Goal: Task Accomplishment & Management: Complete application form

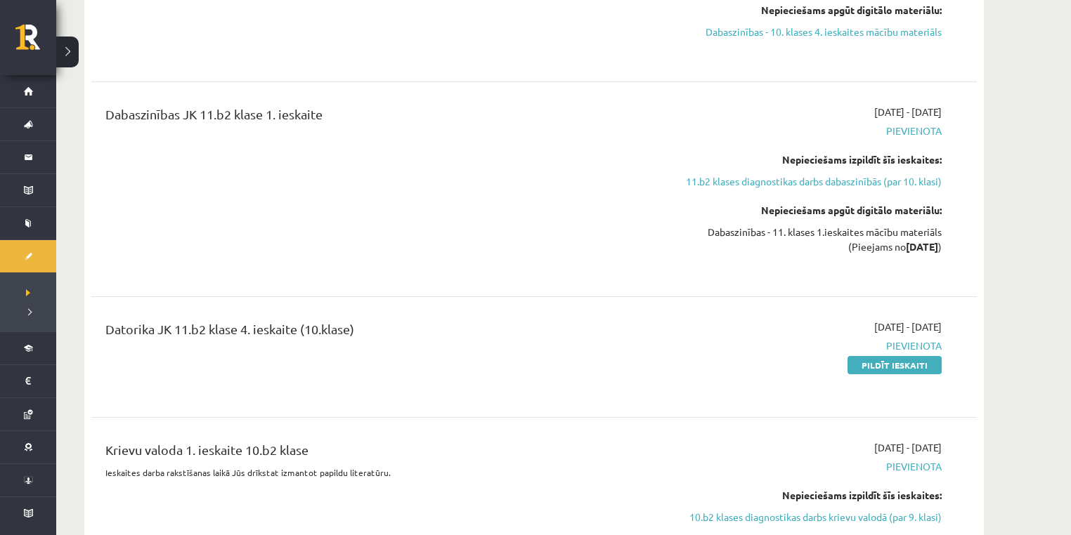
scroll to position [2622, 0]
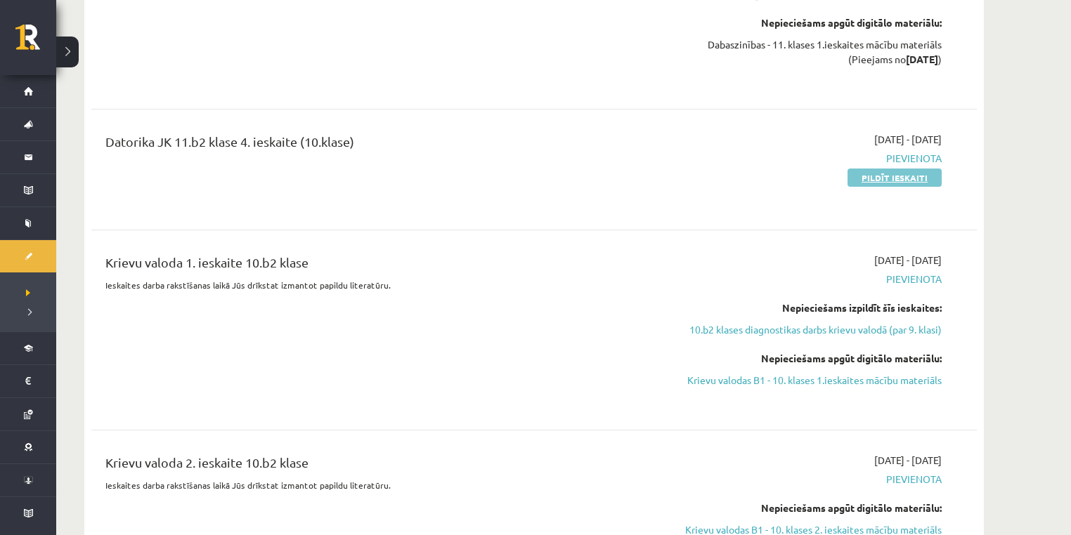
click at [885, 171] on link "Pildīt ieskaiti" at bounding box center [894, 178] width 94 height 18
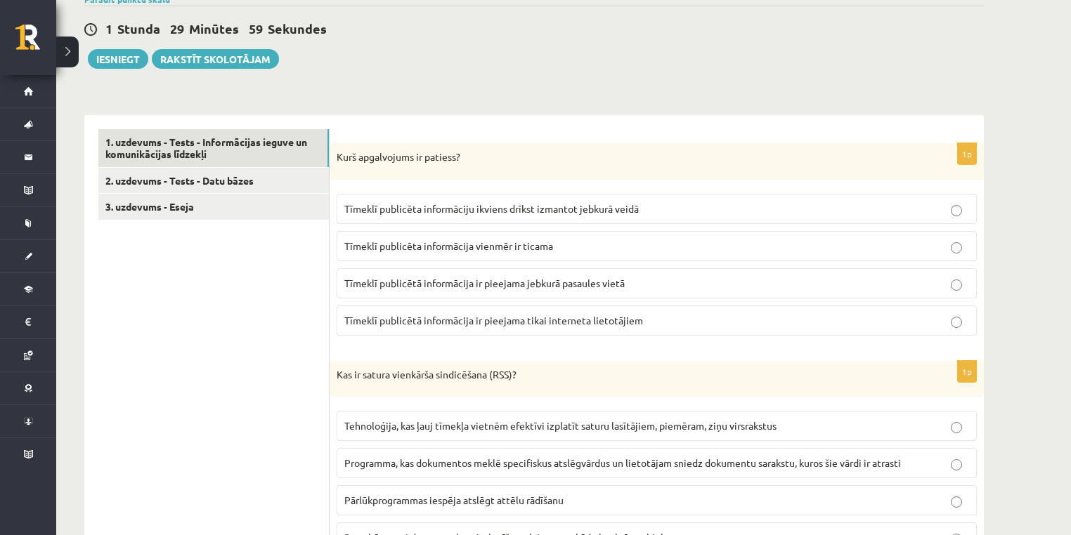
scroll to position [187, 0]
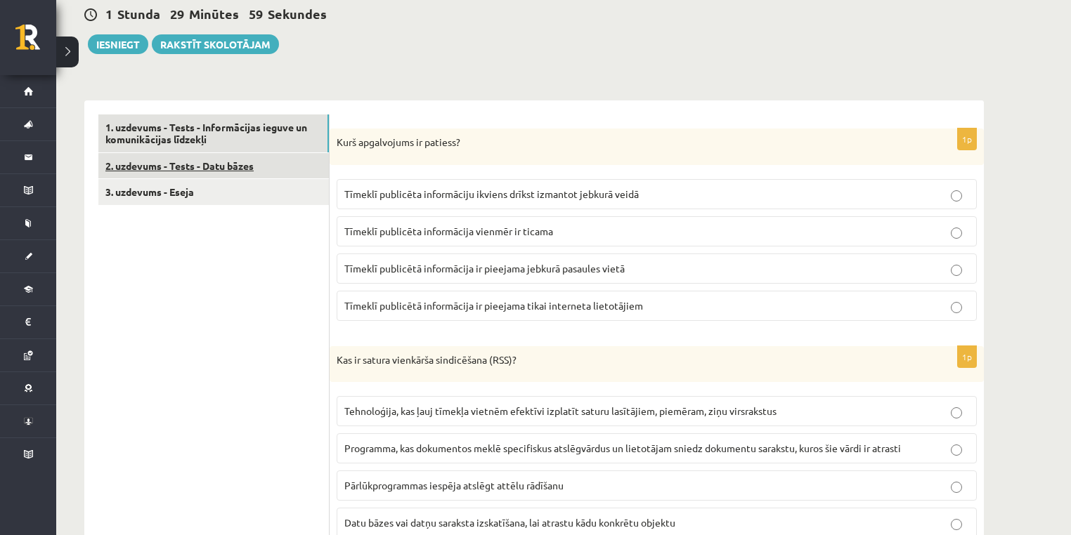
click at [237, 164] on link "2. uzdevums - Tests - Datu bāzes" at bounding box center [213, 166] width 230 height 26
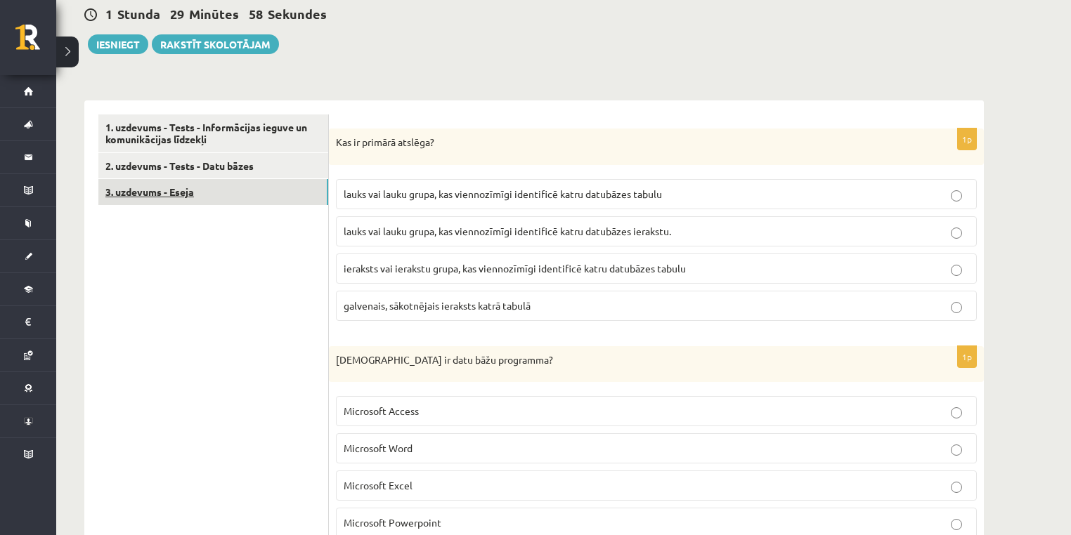
click at [239, 197] on link "3. uzdevums - Eseja" at bounding box center [213, 192] width 230 height 26
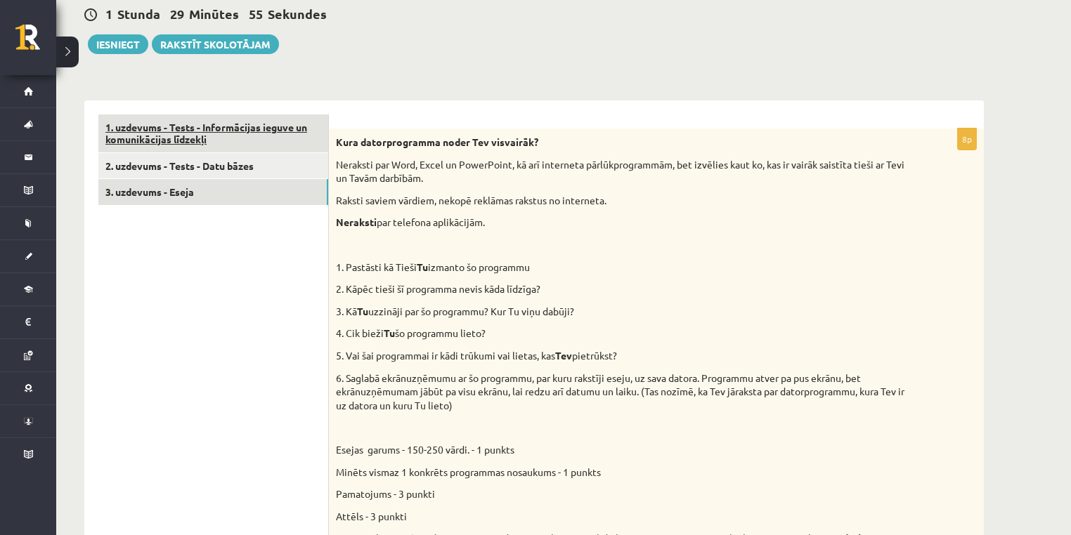
click at [253, 136] on link "1. uzdevums - Tests - Informācijas ieguve un komunikācijas līdzekļi" at bounding box center [213, 134] width 230 height 38
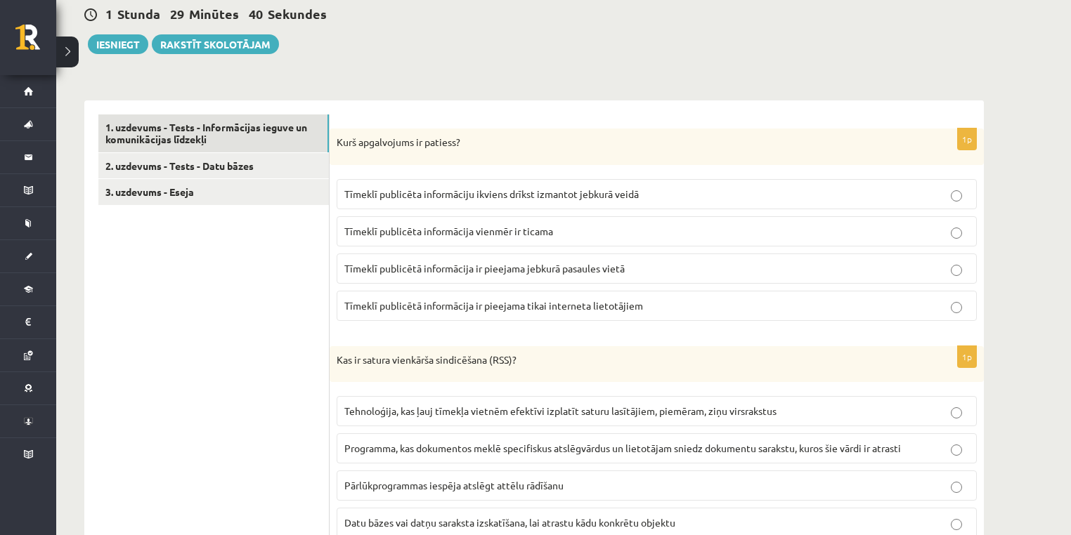
click at [431, 308] on span "Tīmeklī publicētā informācija ir pieejama tikai interneta lietotājiem" at bounding box center [493, 305] width 299 height 13
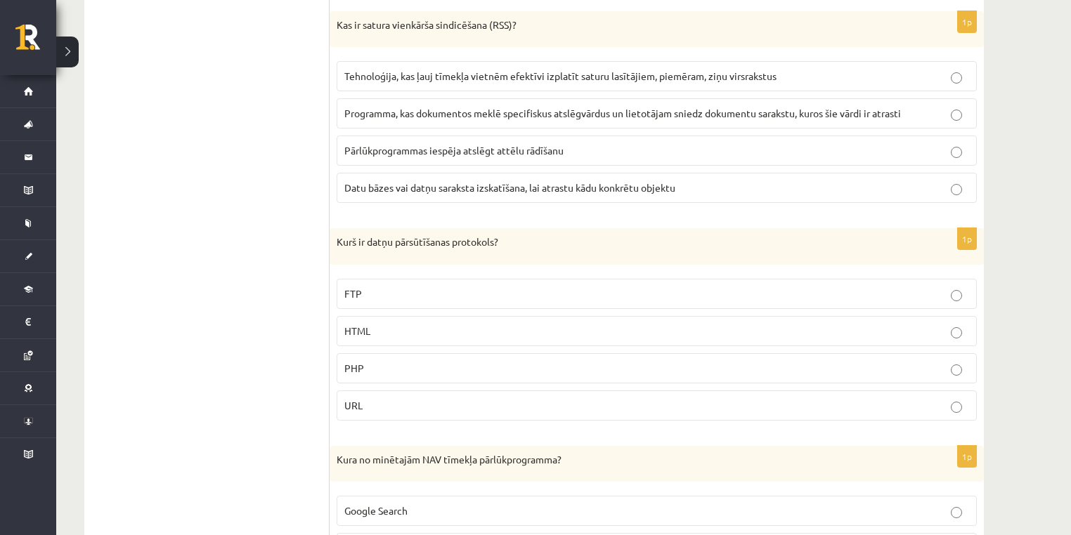
scroll to position [562, 0]
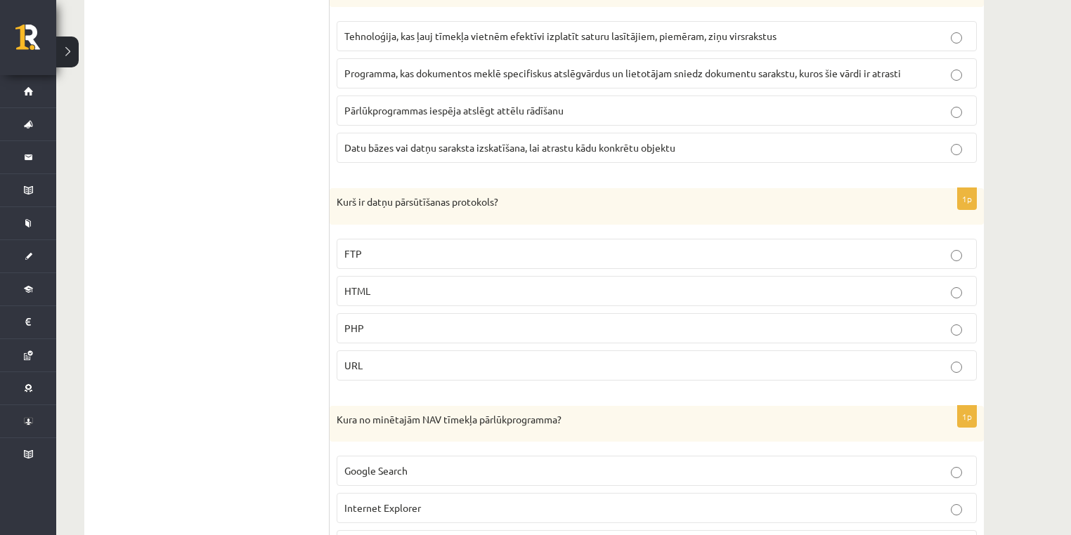
click at [374, 250] on p "FTP" at bounding box center [656, 254] width 625 height 15
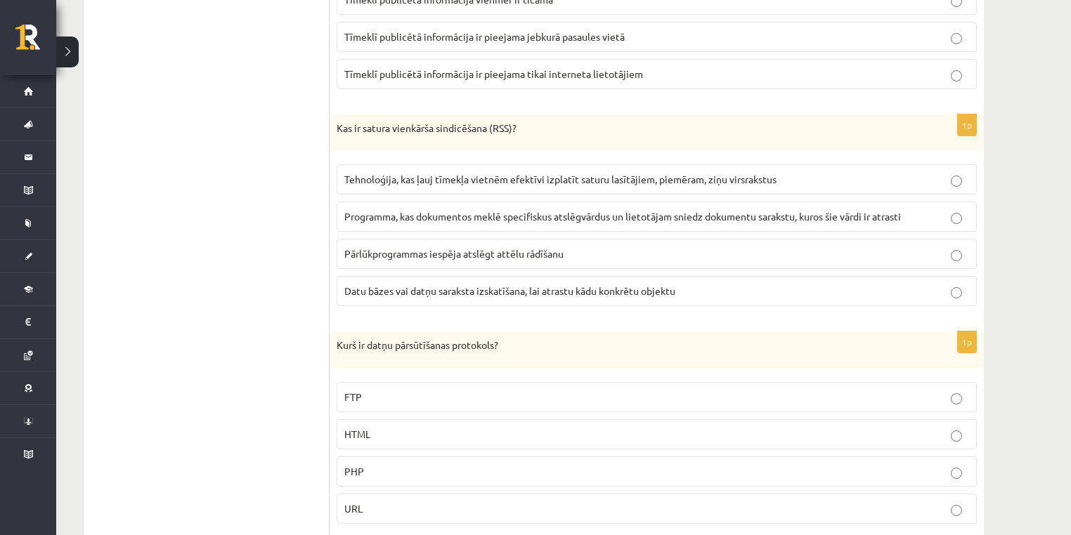
scroll to position [374, 0]
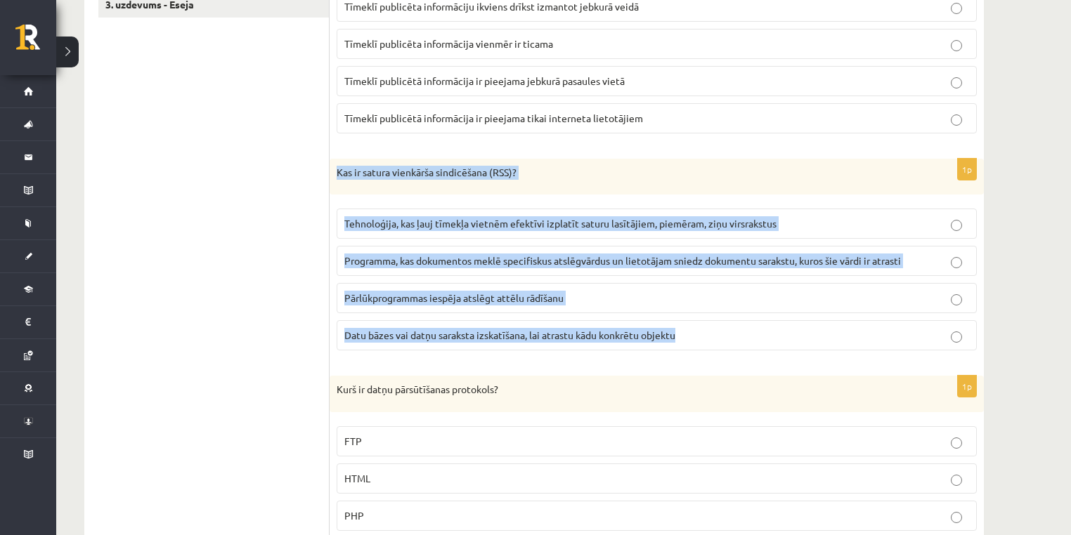
drag, startPoint x: 338, startPoint y: 171, endPoint x: 688, endPoint y: 341, distance: 389.0
click at [688, 343] on div "1p Kas ir satura vienkārša sindicēšana (RSS)? Tehnoloģija, kas ļauj tīmekļa vie…" at bounding box center [656, 261] width 654 height 204
copy div "Kas ir satura vienkārša sindicēšana (RSS)? Tehnoloģija, kas ļauj tīmekļa vietnē…"
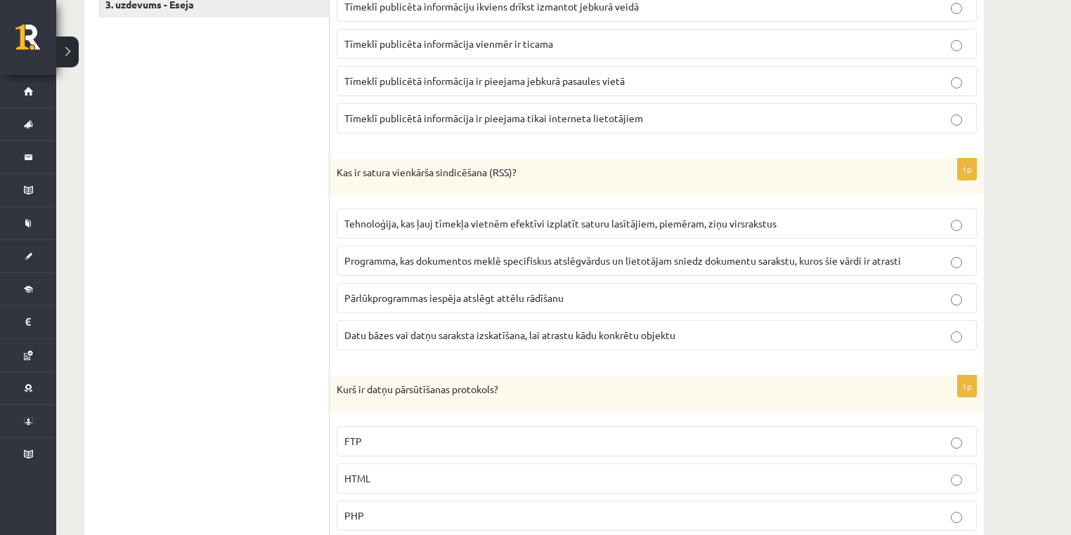
click at [376, 218] on span "Tehnoloģija, kas ļauj tīmekļa vietnēm efektīvi izplatīt saturu lasītājiem, piem…" at bounding box center [560, 223] width 432 height 13
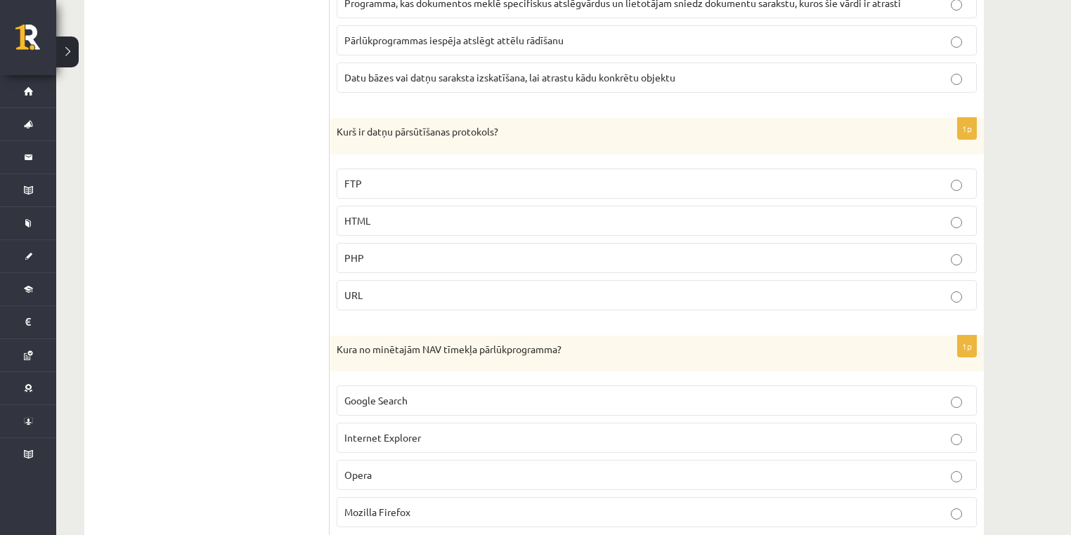
scroll to position [749, 0]
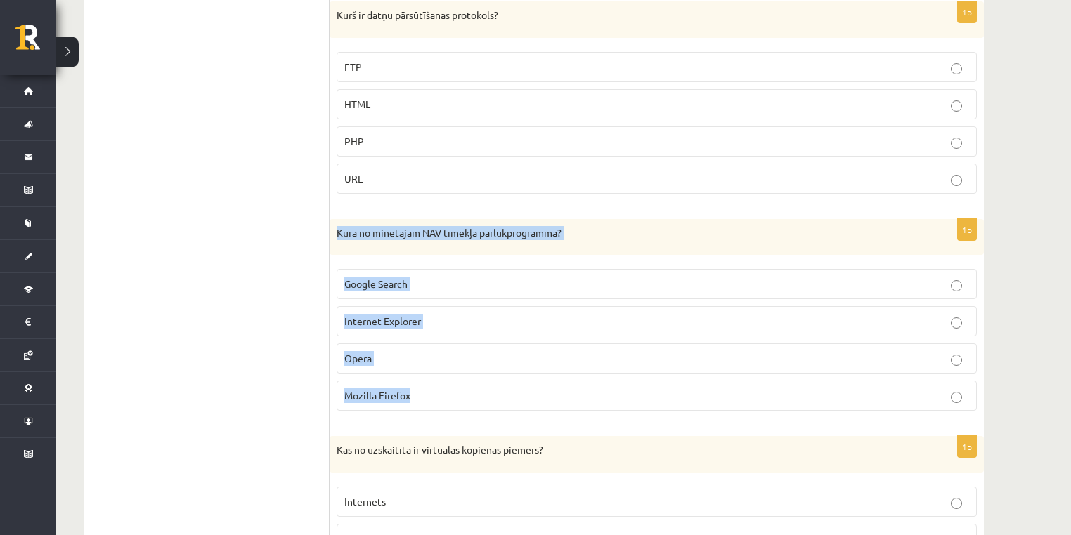
drag, startPoint x: 337, startPoint y: 225, endPoint x: 486, endPoint y: 391, distance: 223.4
click at [486, 391] on div "1p Kura no minētajām NAV tīmekļa pārlūkprogramma? Google Search Internet Explor…" at bounding box center [656, 321] width 654 height 204
copy div "Kura no minētajām NAV tīmekļa pārlūkprogramma? Google Search Internet Explorer …"
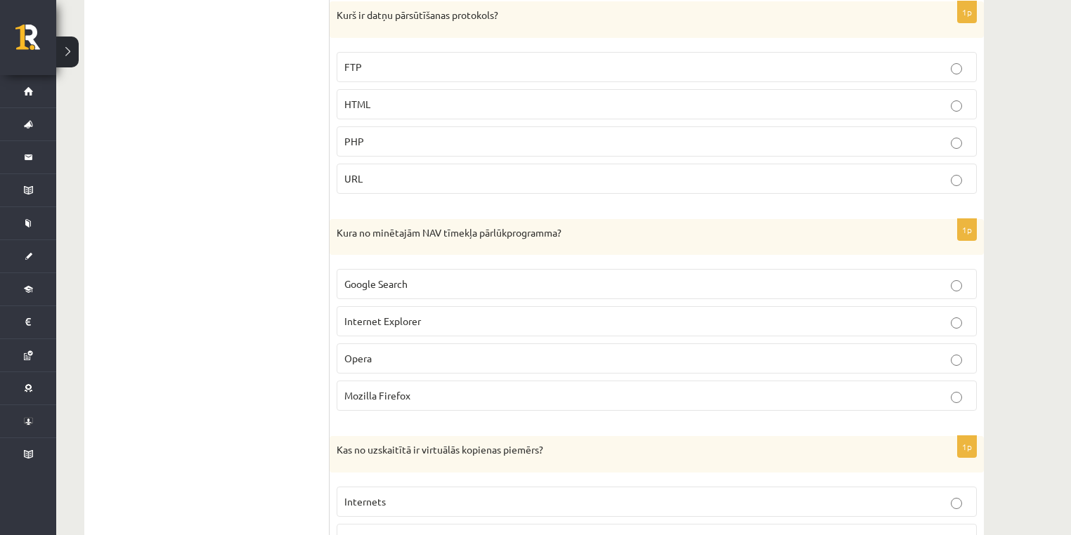
click at [403, 275] on label "Google Search" at bounding box center [657, 284] width 640 height 30
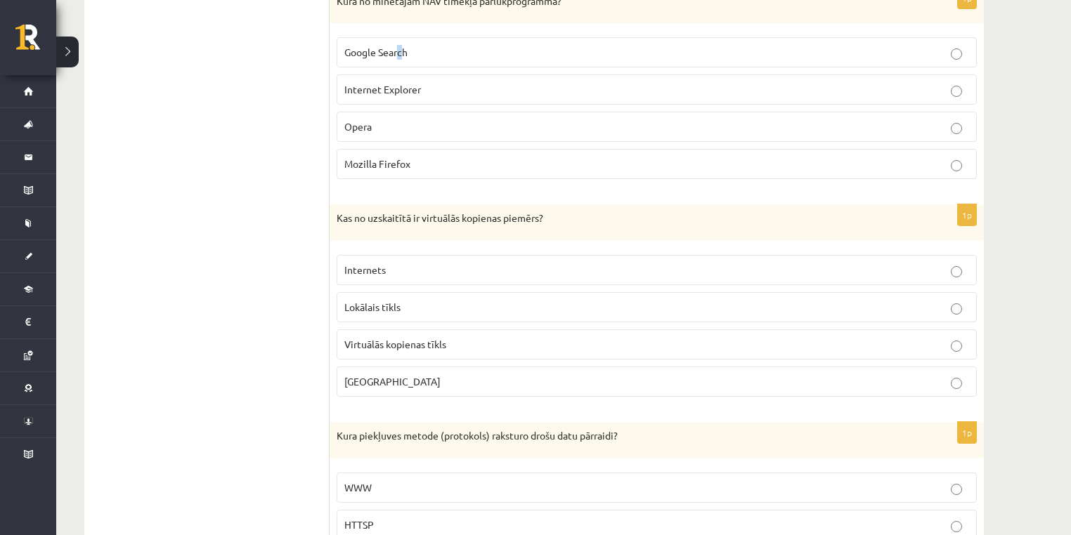
scroll to position [936, 0]
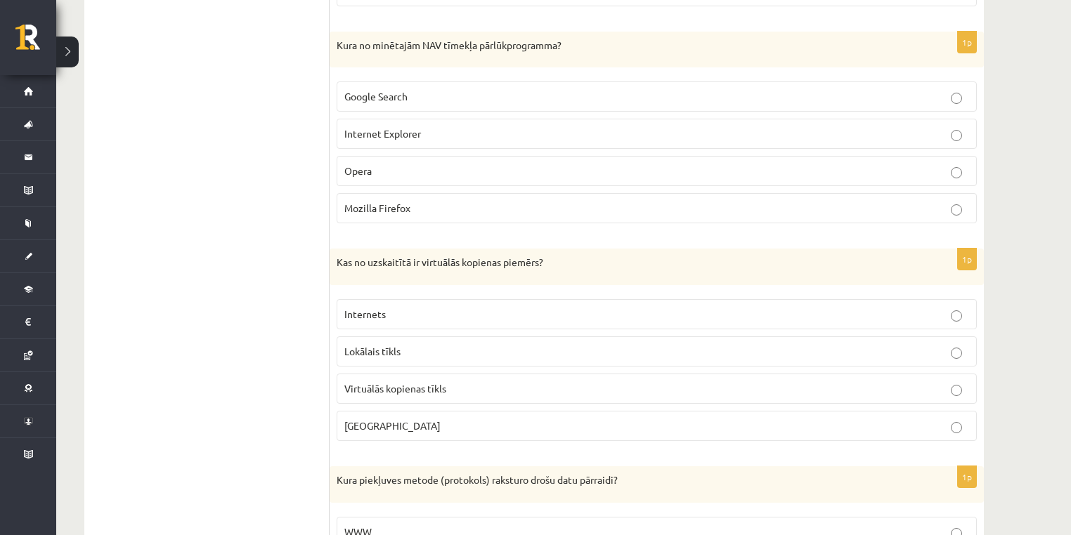
click at [445, 93] on p "Google Search" at bounding box center [656, 96] width 625 height 15
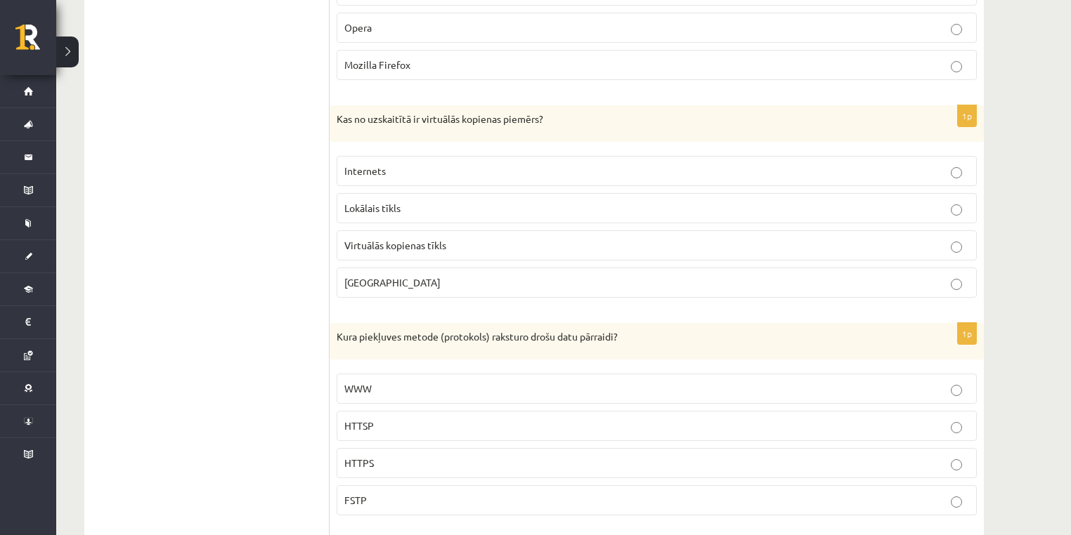
scroll to position [1124, 0]
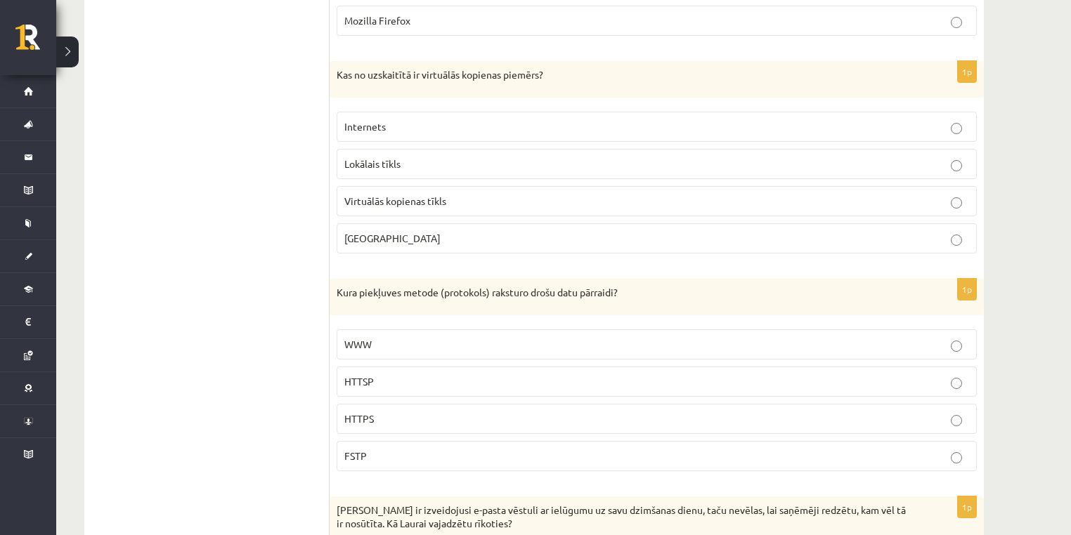
click at [488, 231] on p "Tērzētava" at bounding box center [656, 238] width 625 height 15
click at [373, 404] on label "HTTPS" at bounding box center [657, 419] width 640 height 30
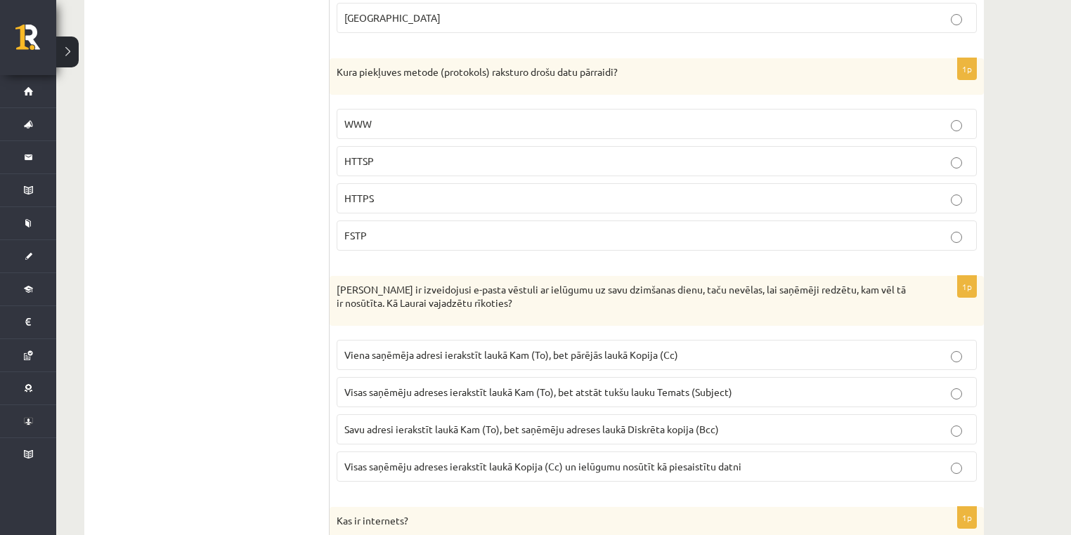
scroll to position [1311, 0]
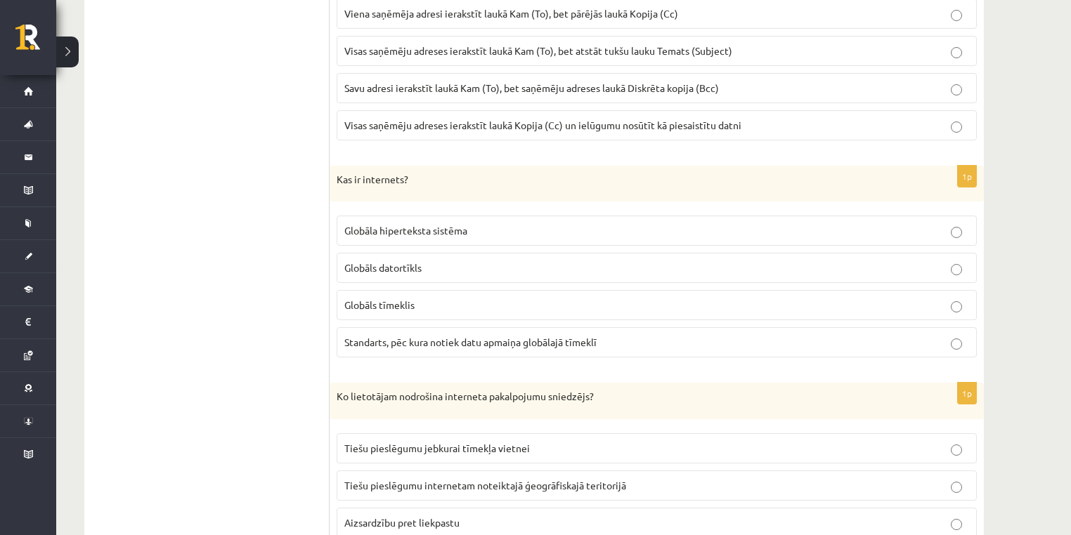
scroll to position [1498, 0]
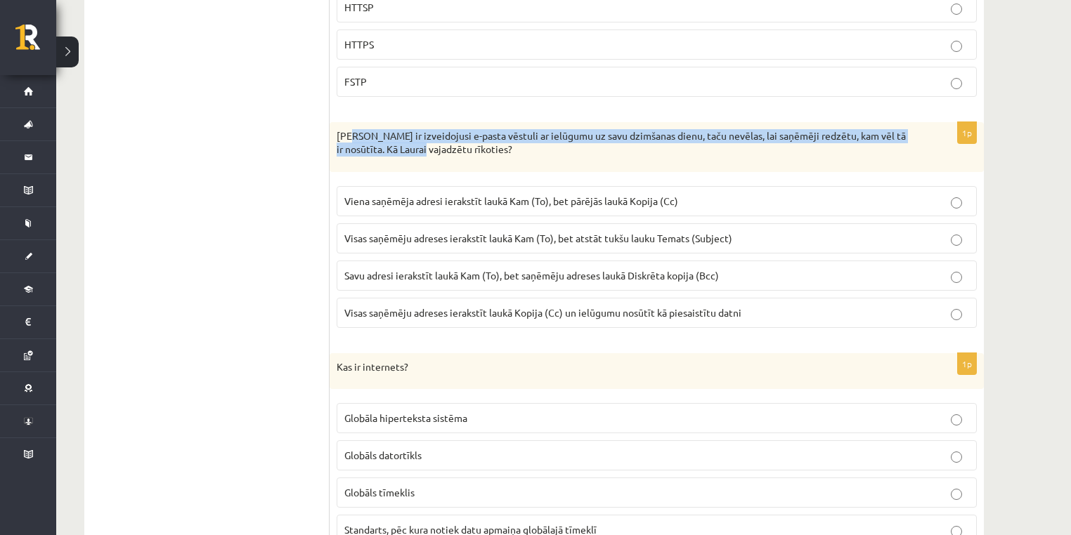
drag, startPoint x: 353, startPoint y: 130, endPoint x: 455, endPoint y: 141, distance: 102.4
click at [455, 141] on p "Laura ir izveidojusi e-pasta vēstuli ar ielūgumu uz savu dzimšanas dienu, taču …" at bounding box center [622, 142] width 570 height 27
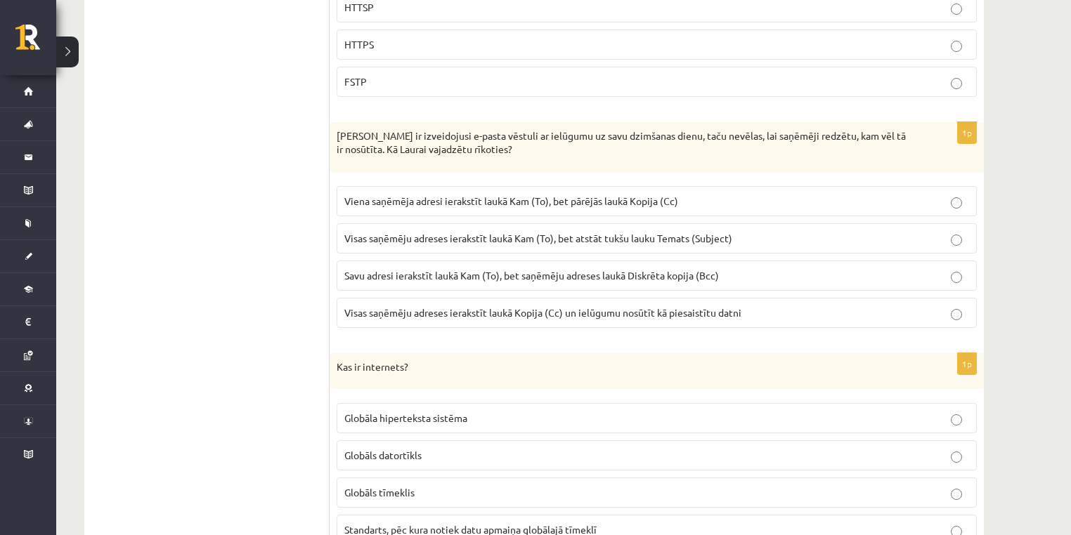
click at [510, 141] on p "Laura ir izveidojusi e-pasta vēstuli ar ielūgumu uz savu dzimšanas dienu, taču …" at bounding box center [622, 142] width 570 height 27
click at [383, 234] on span "Visas saņēmēju adreses ierakstīt laukā Kam (To), bet atstāt tukšu lauku Temats …" at bounding box center [538, 238] width 388 height 13
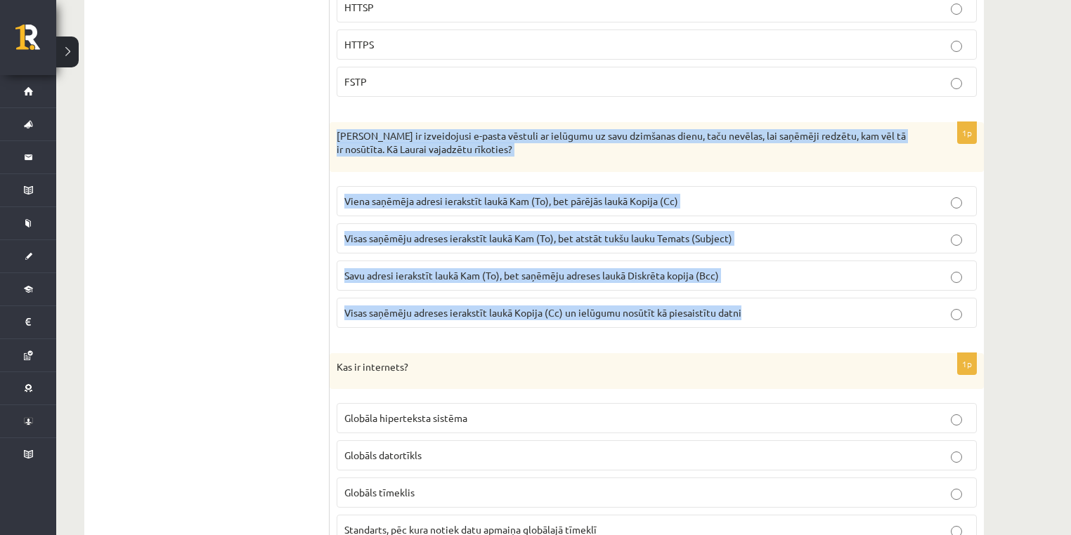
drag, startPoint x: 332, startPoint y: 124, endPoint x: 761, endPoint y: 289, distance: 459.5
click at [761, 289] on div "1p Laura ir izveidojusi e-pasta vēstuli ar ielūgumu uz savu dzimšanas dienu, ta…" at bounding box center [656, 230] width 654 height 217
copy div "Laura ir izveidojusi e-pasta vēstuli ar ielūgumu uz savu dzimšanas dienu, taču …"
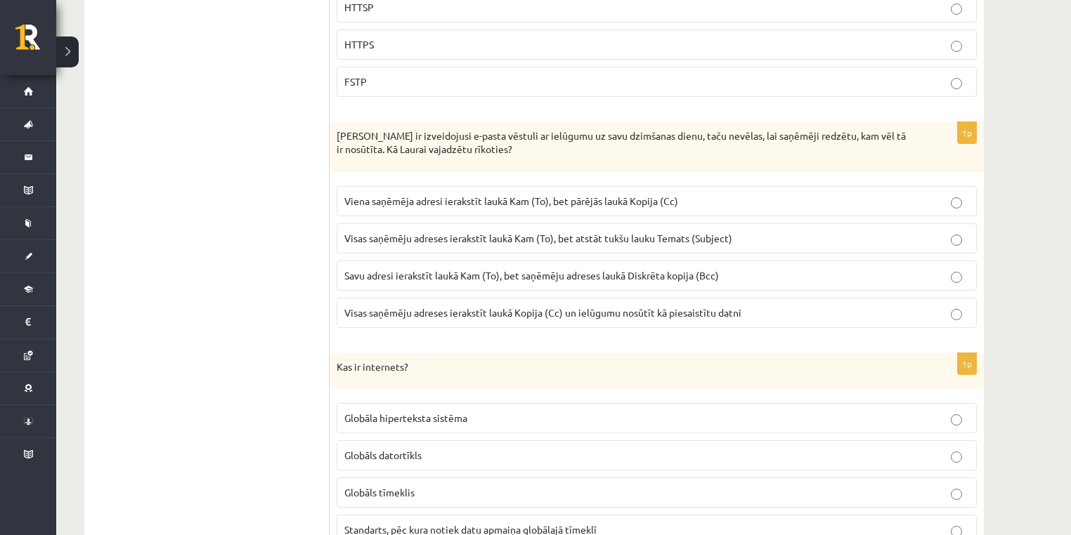
click at [355, 272] on span "Savu adresi ierakstīt laukā Kam (To), bet saņēmēju adreses laukā Diskrēta kopij…" at bounding box center [531, 275] width 374 height 13
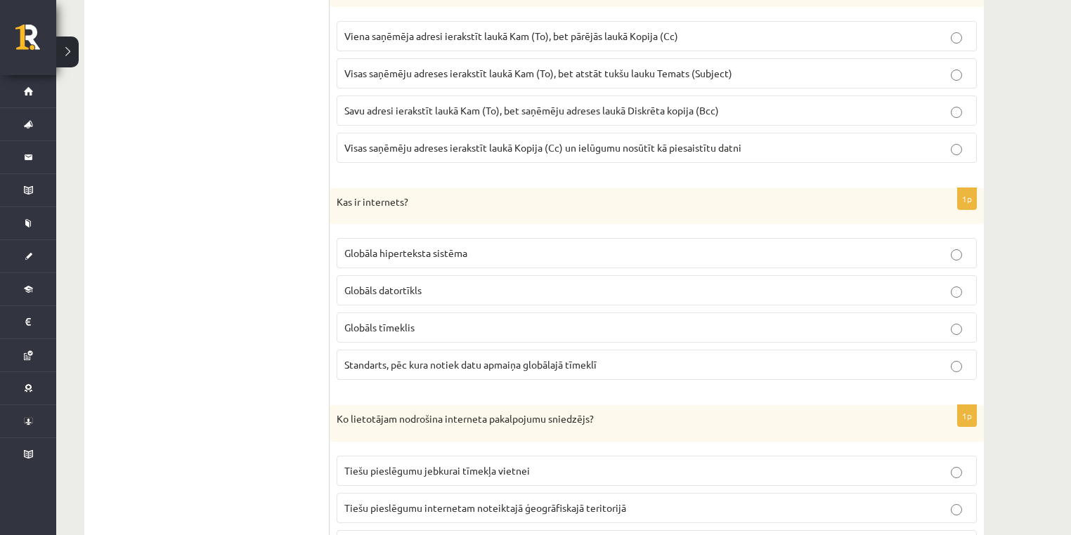
scroll to position [1686, 0]
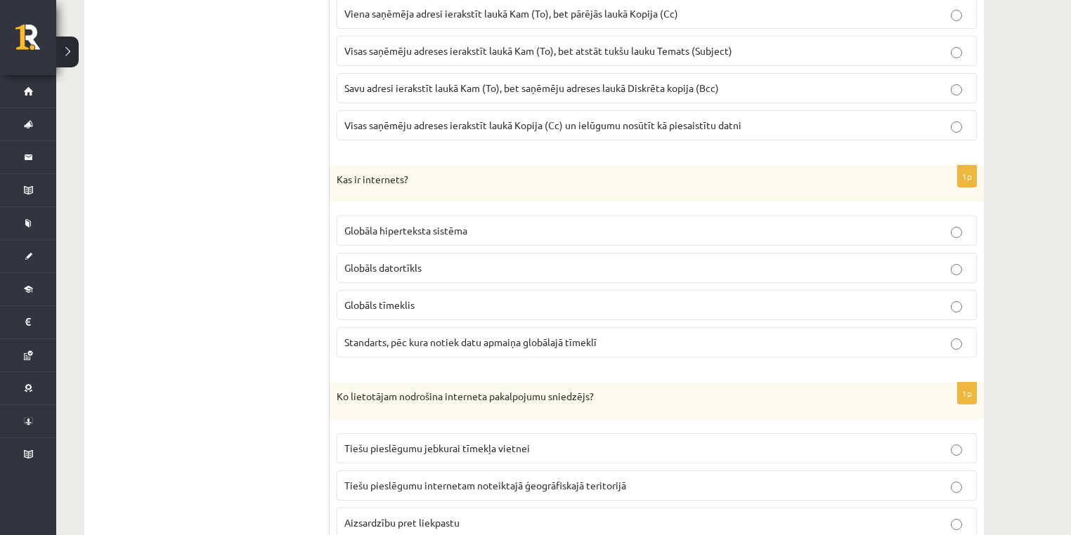
click at [368, 335] on p "Standarts, pēc kura notiek datu apmaiņa globālajā tīmeklī" at bounding box center [656, 342] width 625 height 15
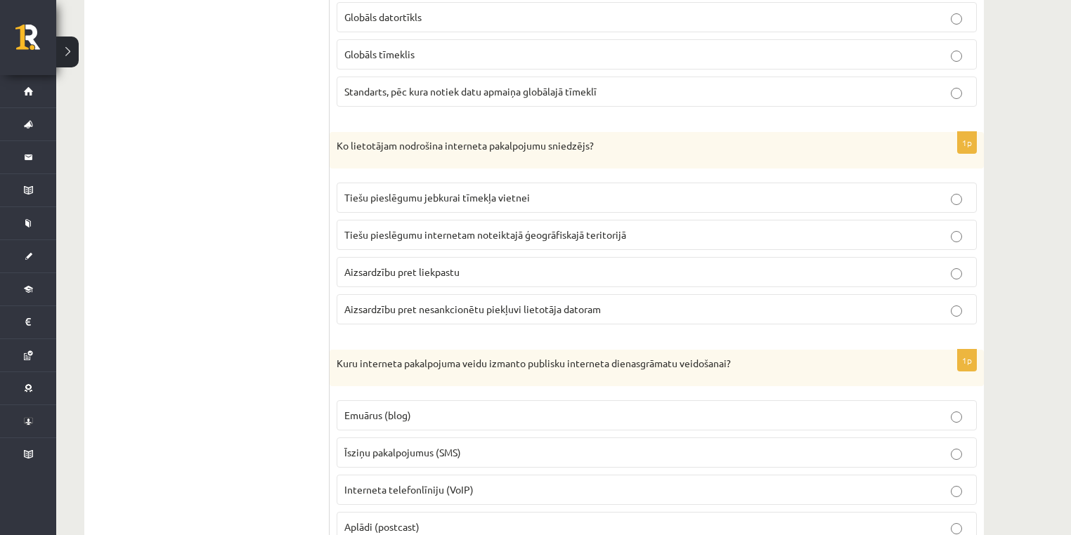
scroll to position [1873, 0]
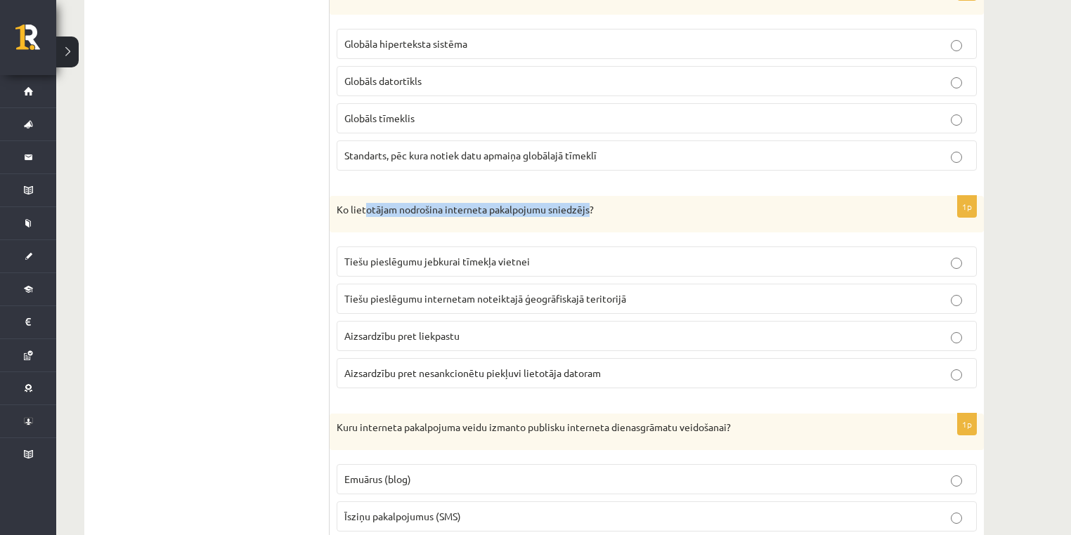
drag, startPoint x: 368, startPoint y: 199, endPoint x: 589, endPoint y: 207, distance: 220.7
click at [589, 207] on p "Ko lietotājam nodrošina interneta pakalpojumu sniedzējs?" at bounding box center [622, 210] width 570 height 14
drag, startPoint x: 587, startPoint y: 210, endPoint x: 574, endPoint y: 214, distance: 14.0
click at [586, 211] on div "Ko lietotājam nodrošina interneta pakalpojumu sniedzējs?" at bounding box center [656, 214] width 654 height 37
drag, startPoint x: 351, startPoint y: 200, endPoint x: 584, endPoint y: 205, distance: 232.6
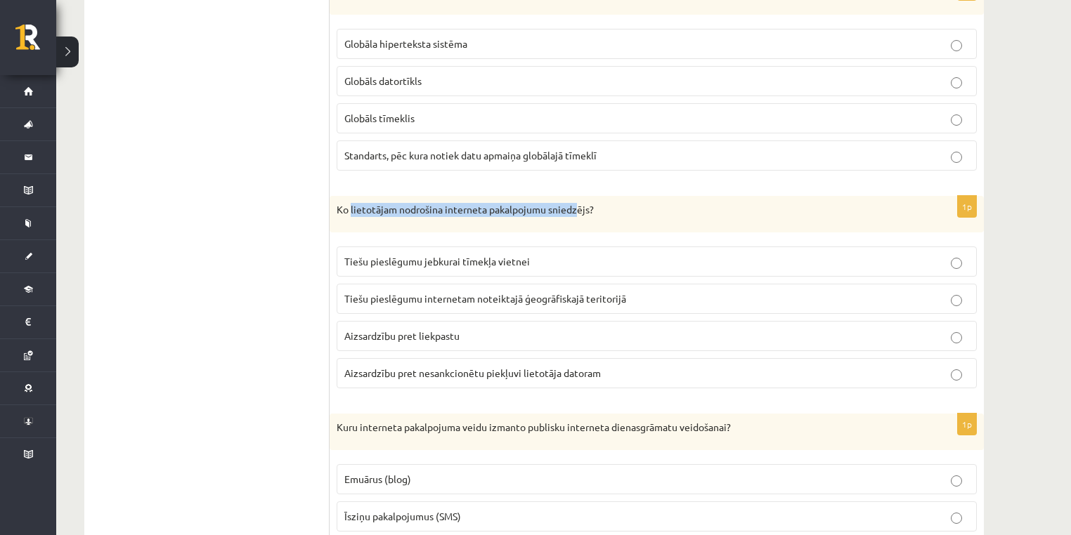
click at [582, 205] on p "Ko lietotājam nodrošina interneta pakalpojumu sniedzējs?" at bounding box center [622, 210] width 570 height 14
click at [591, 203] on p "Ko lietotājam nodrošina interneta pakalpojumu sniedzējs?" at bounding box center [622, 210] width 570 height 14
click at [457, 292] on span "Tiešu pieslēgumu internetam noteiktajā ģeogrāfiskajā teritorijā" at bounding box center [485, 298] width 282 height 13
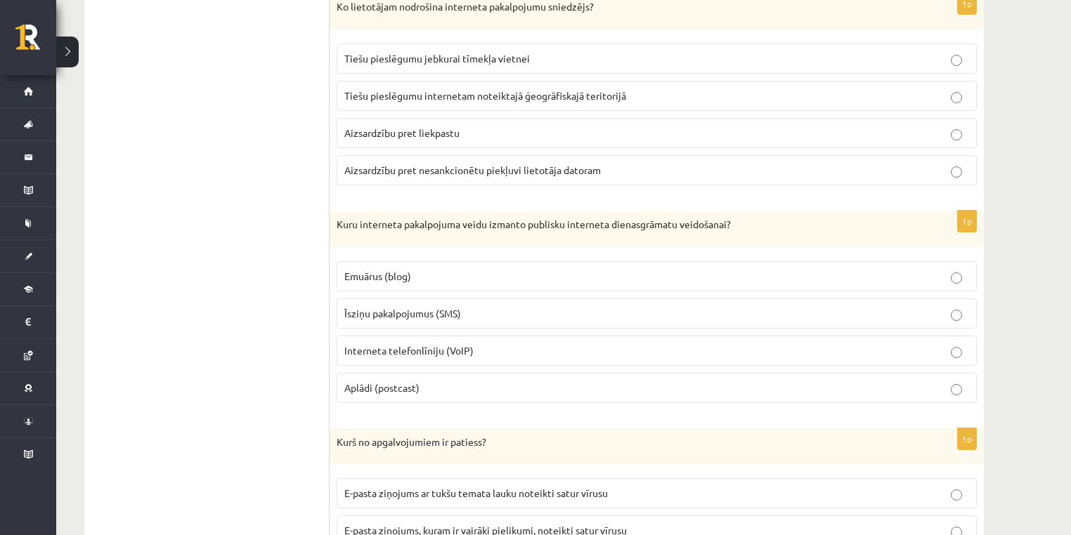
scroll to position [2248, 0]
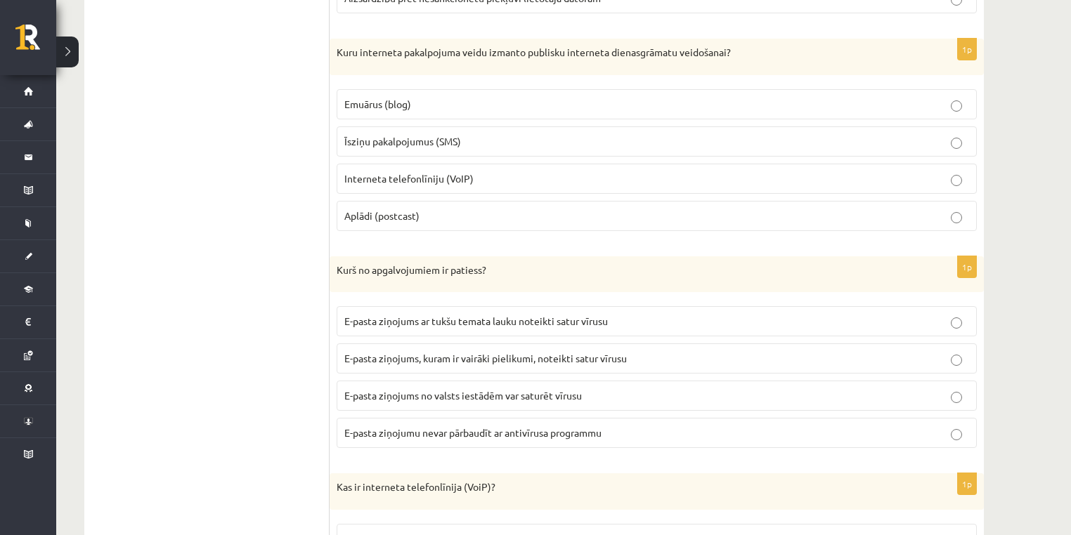
click at [470, 97] on p "Emuārus (blog)" at bounding box center [656, 104] width 625 height 15
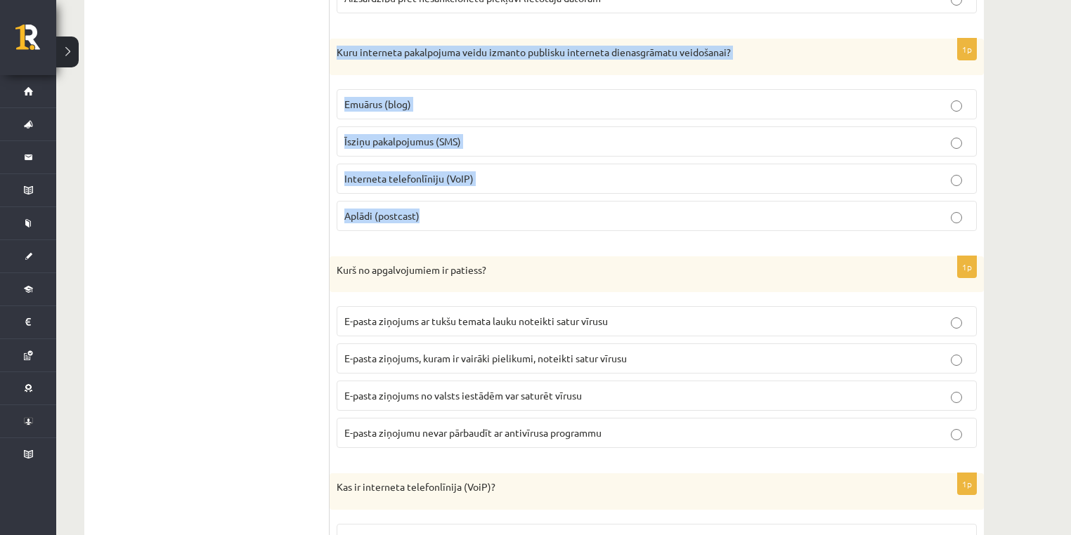
drag, startPoint x: 337, startPoint y: 41, endPoint x: 469, endPoint y: 195, distance: 202.3
click at [469, 195] on div "1p Kuru interneta pakalpojuma veidu izmanto publisku interneta dienasgrāmatu ve…" at bounding box center [656, 141] width 654 height 204
copy div "Kuru interneta pakalpojuma veidu izmanto publisku interneta dienasgrāmatu veido…"
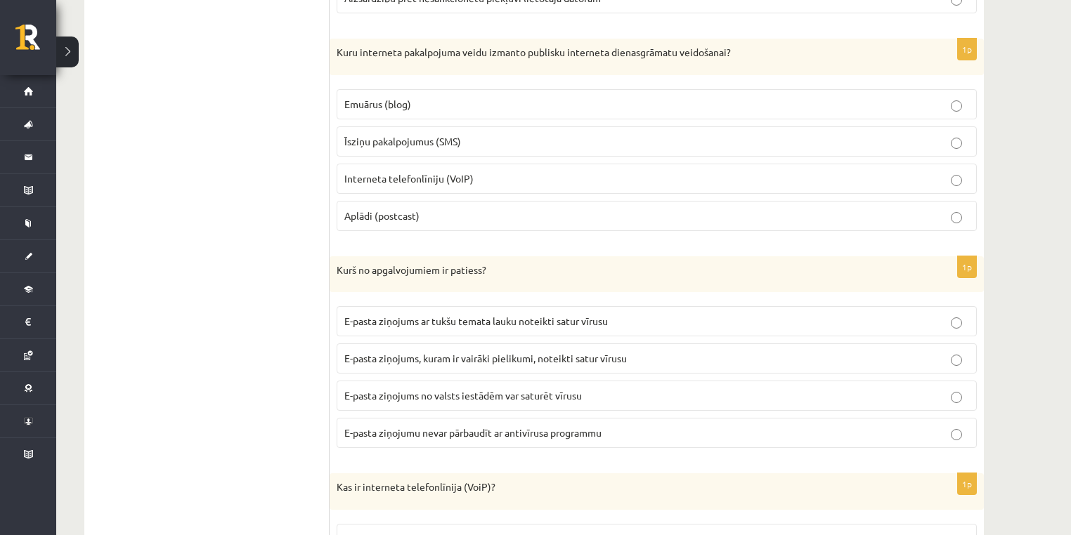
click at [309, 250] on ul "1. uzdevums - Tests - Informācijas ieguve un komunikācijas līdzekļi 2. uzdevums…" at bounding box center [213, 494] width 231 height 4882
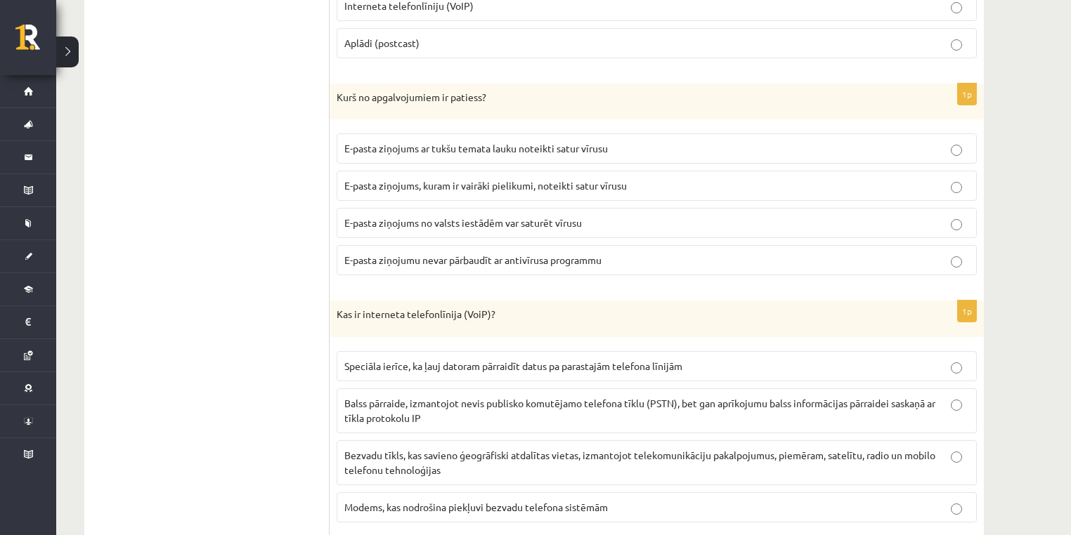
scroll to position [2435, 0]
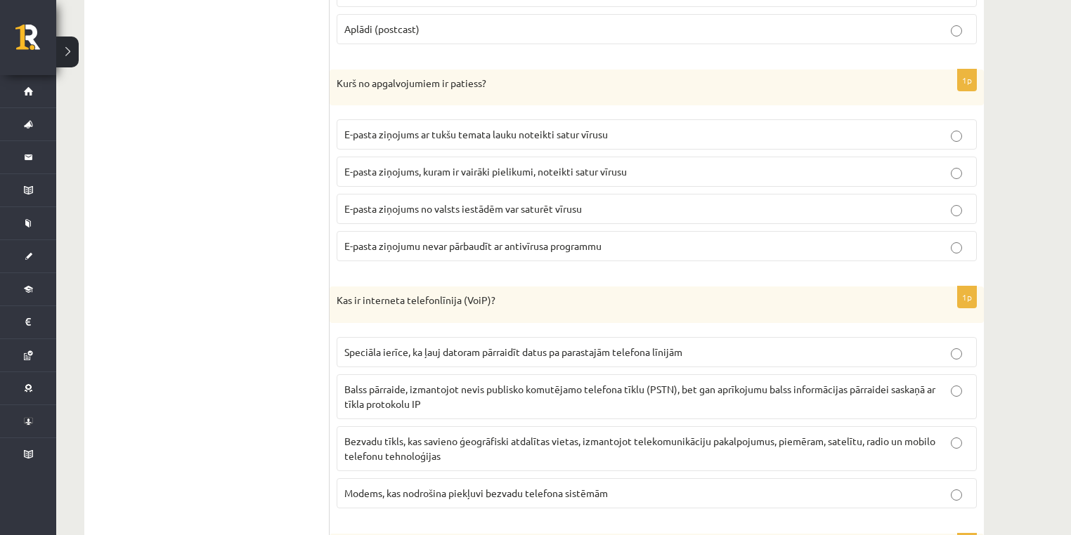
click at [476, 165] on span "E-pasta ziņojums, kuram ir vairāki pielikumi, noteikti satur vīrusu" at bounding box center [485, 171] width 282 height 13
click at [463, 246] on label "E-pasta ziņojumu nevar pārbaudīt ar antivīrusa programmu" at bounding box center [657, 246] width 640 height 30
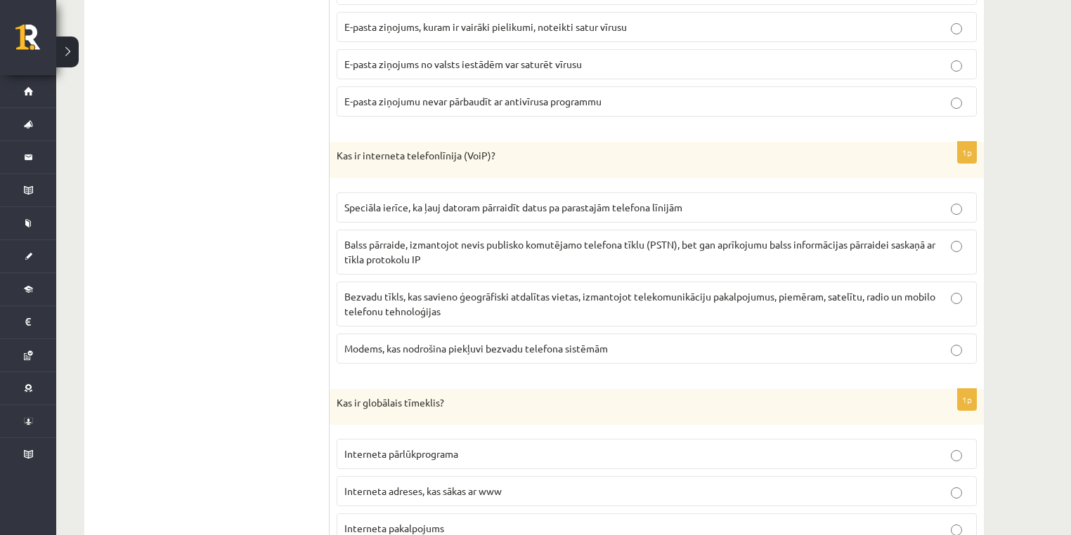
scroll to position [2622, 0]
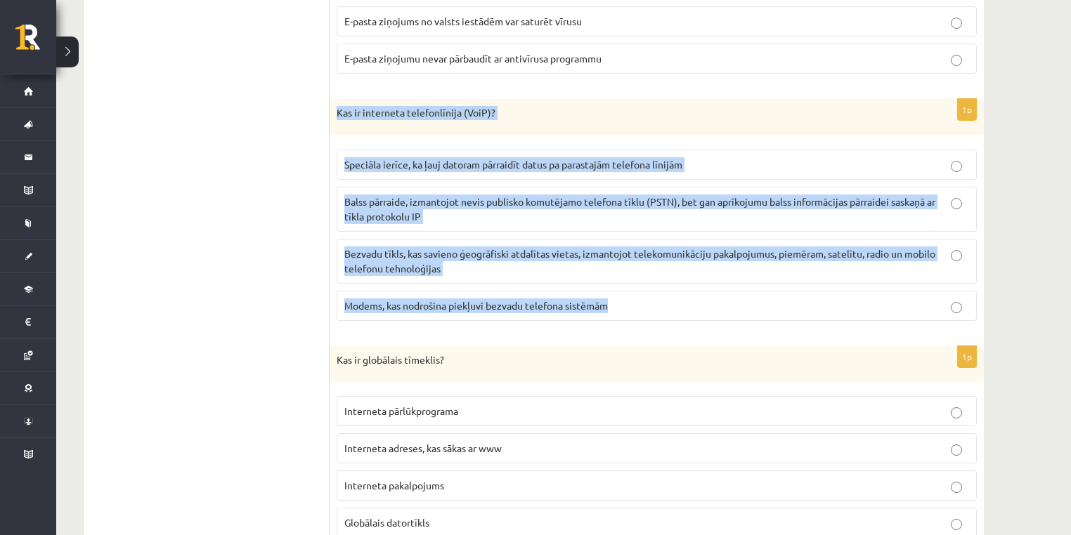
drag, startPoint x: 339, startPoint y: 98, endPoint x: 656, endPoint y: 298, distance: 374.4
click at [656, 298] on div "1p Kas ir interneta telefonlīnija (VoiP)? Speciāla ierīce, ka ļauj datoram pārr…" at bounding box center [656, 215] width 654 height 233
copy div "Kas ir interneta telefonlīnija (VoiP)? Speciāla ierīce, ka ļauj datoram pārraid…"
click at [339, 188] on label "Balss pārraide, izmantojot nevis publisko komutējamo telefona tīklu (PSTN), bet…" at bounding box center [657, 209] width 640 height 45
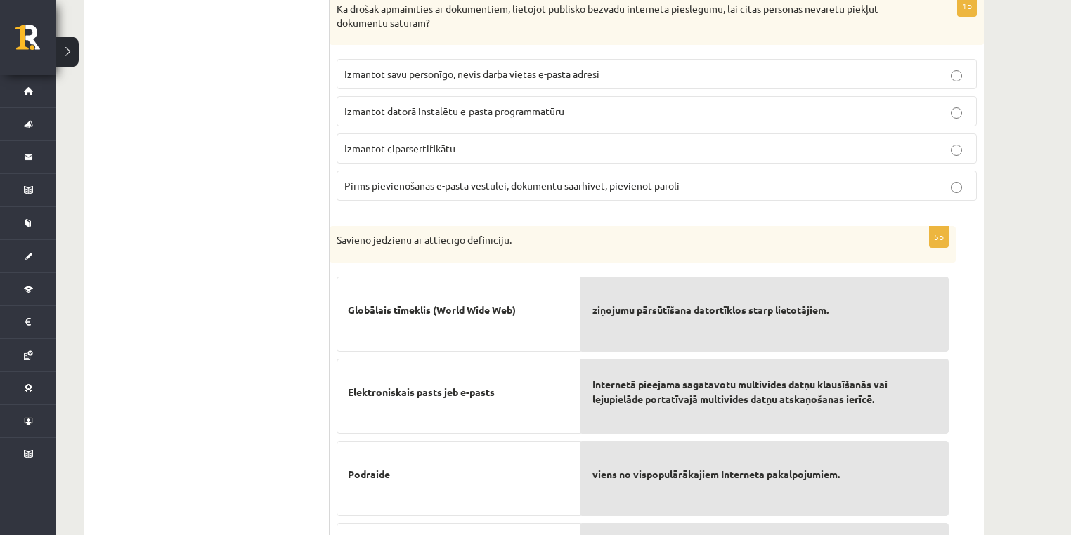
scroll to position [4668, 0]
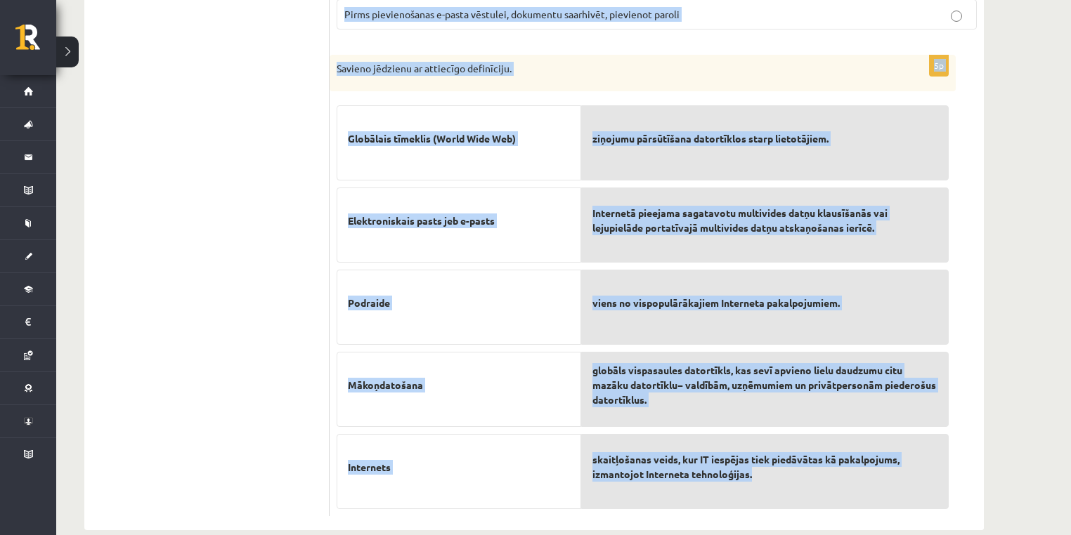
drag, startPoint x: 334, startPoint y: 156, endPoint x: 892, endPoint y: 469, distance: 639.8
copy form "Kas ir globālais tīmeklis? Interneta pārlūkprograma Interneta adreses, kas sāka…"
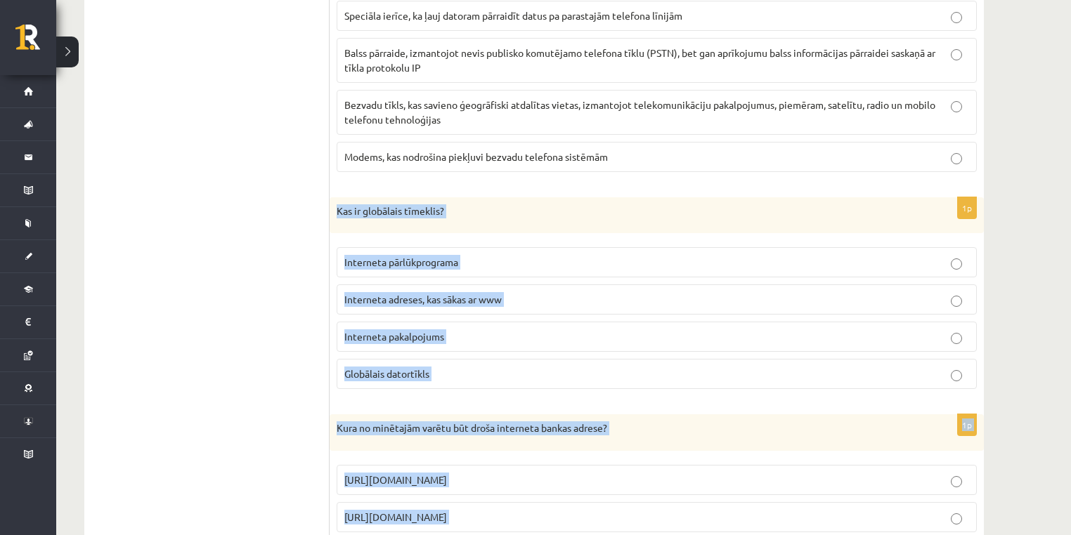
scroll to position [2794, 0]
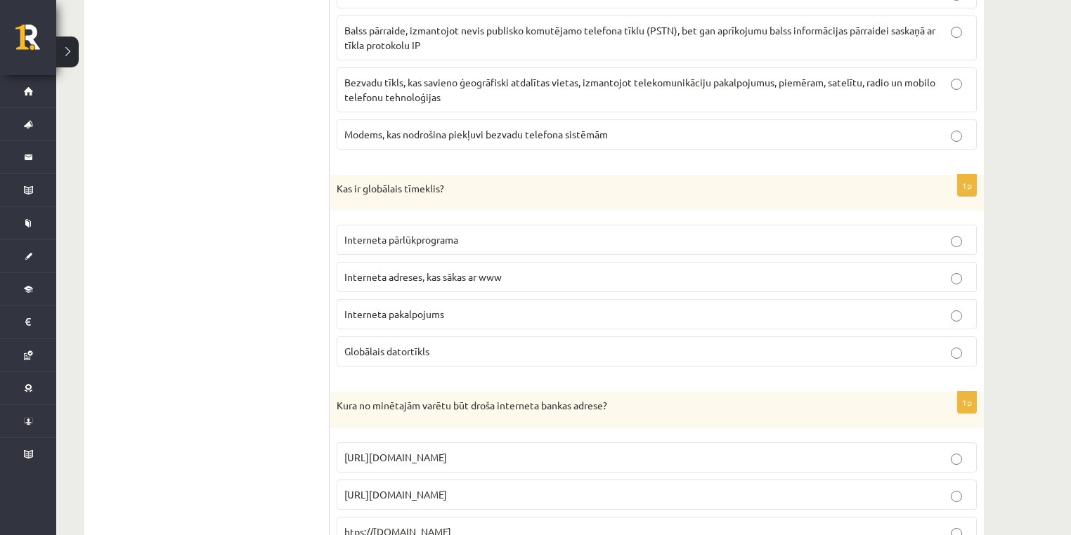
drag, startPoint x: 226, startPoint y: 331, endPoint x: 219, endPoint y: 173, distance: 158.2
drag, startPoint x: 339, startPoint y: 171, endPoint x: 452, endPoint y: 177, distance: 114.0
click at [452, 182] on p "Kas ir globālais tīmeklis?" at bounding box center [622, 189] width 570 height 14
click at [455, 183] on div "Kas ir globālais tīmeklis?" at bounding box center [656, 193] width 654 height 37
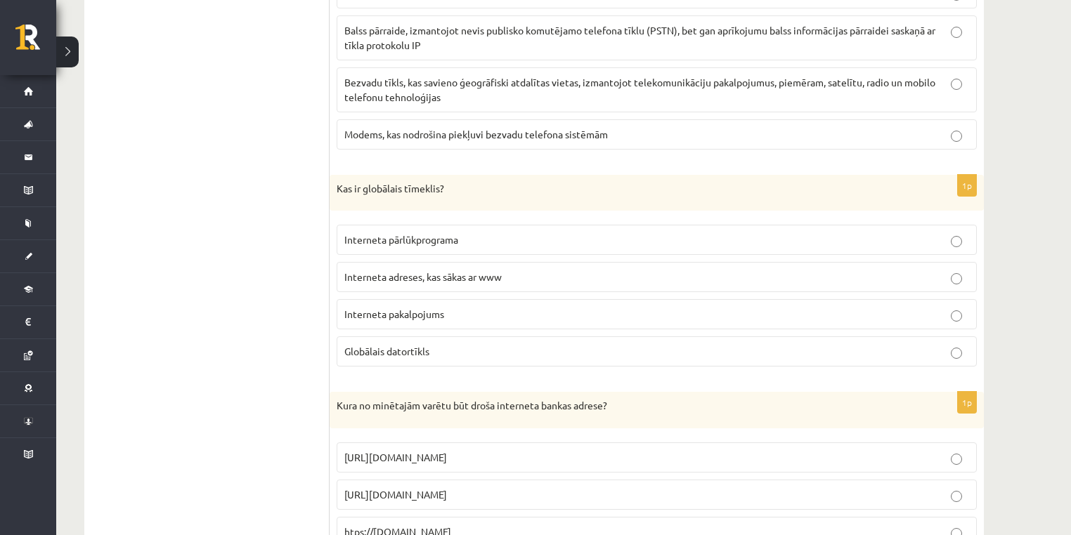
click at [412, 308] on span "Interneta pakalpojums" at bounding box center [394, 314] width 100 height 13
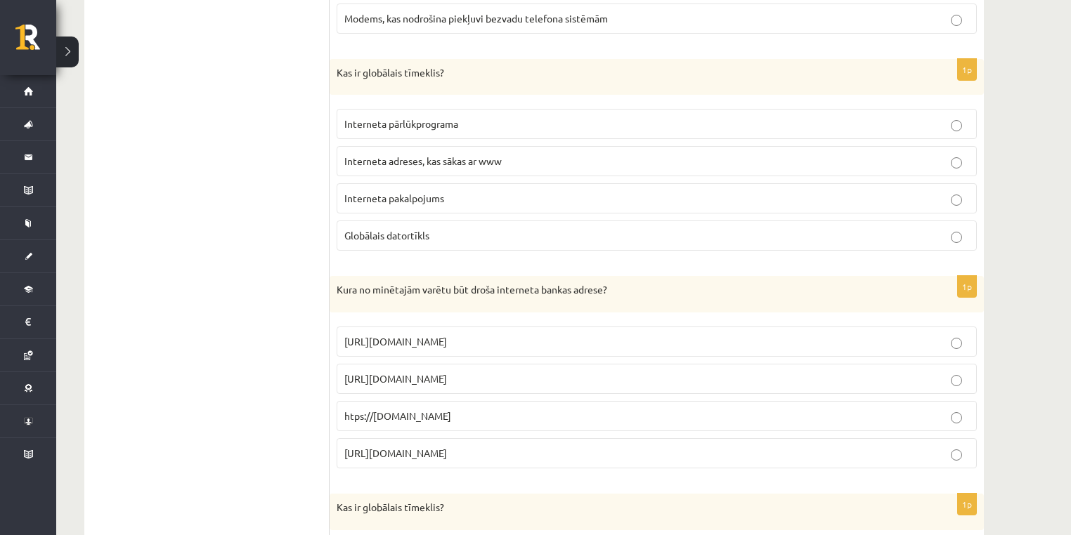
scroll to position [2981, 0]
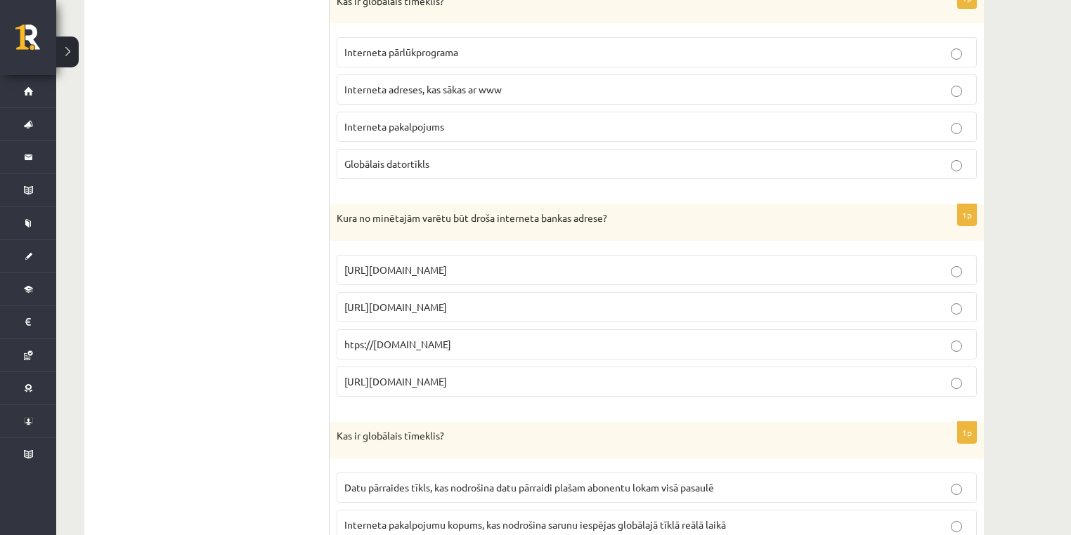
click at [403, 375] on span "https://manabanka.lv" at bounding box center [395, 381] width 103 height 13
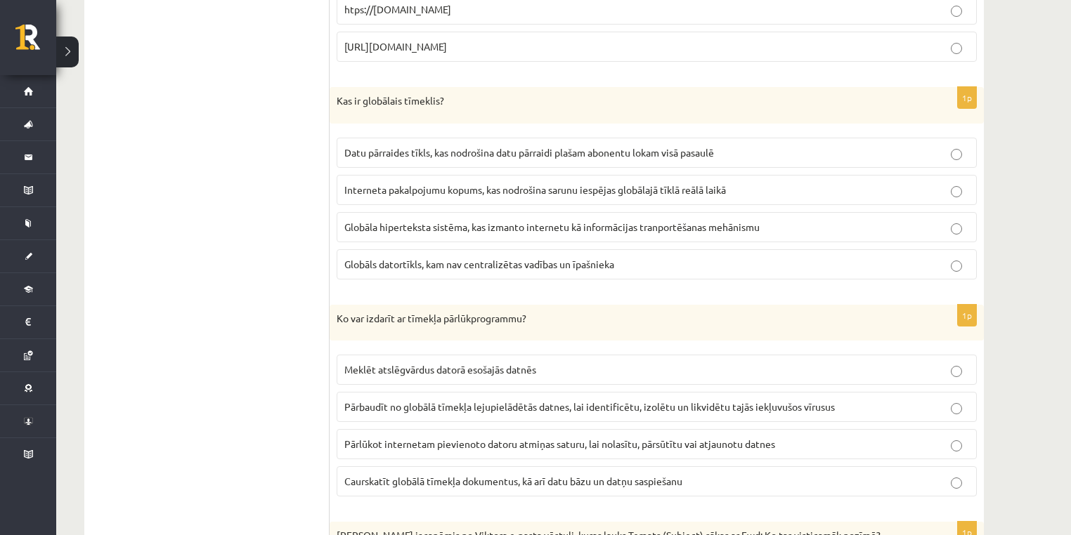
scroll to position [3356, 0]
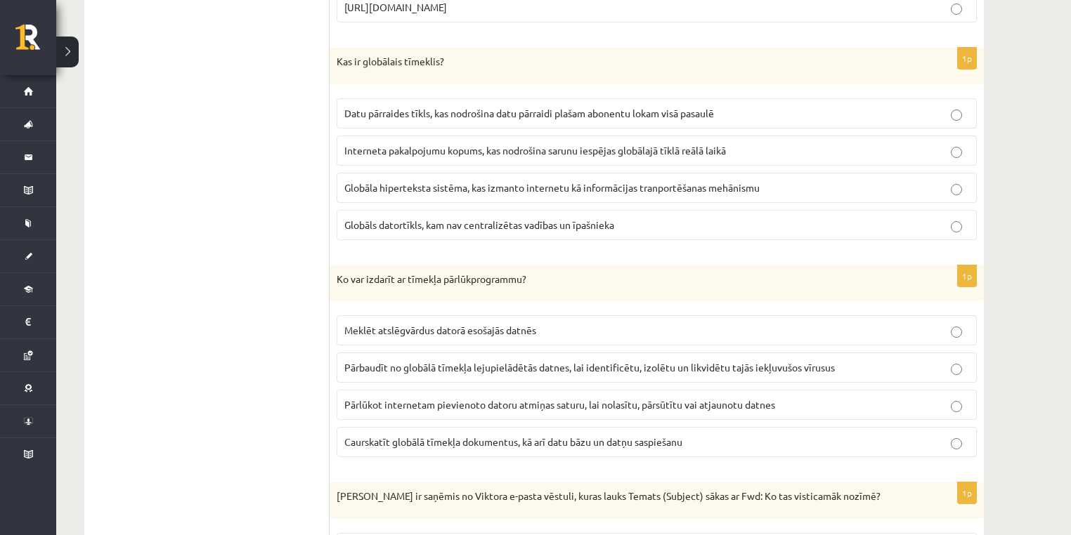
click at [391, 181] on p "Globāla hiperteksta sistēma, kas izmanto internetu kā informācijas tranportēšan…" at bounding box center [656, 188] width 625 height 15
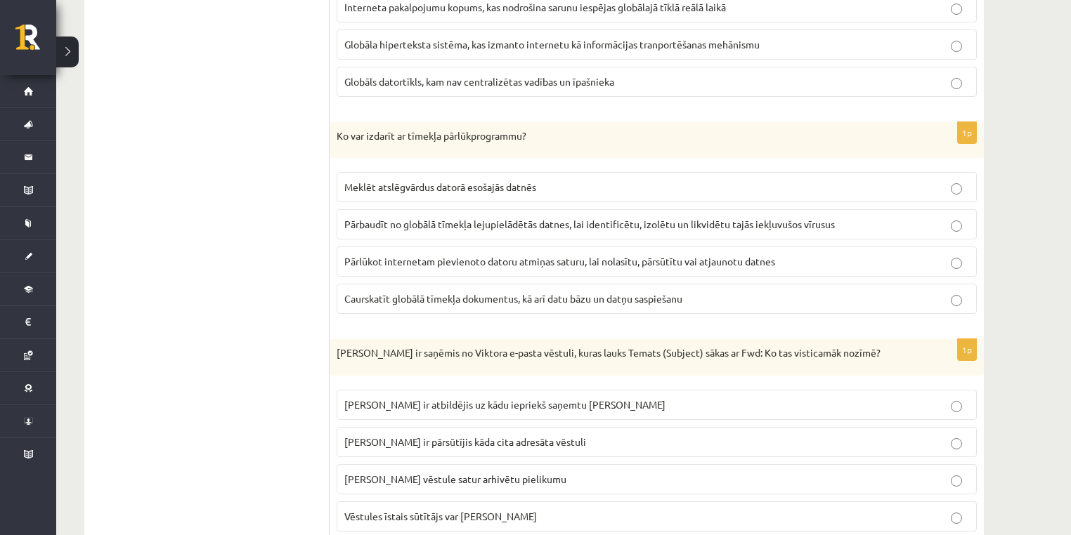
scroll to position [3543, 0]
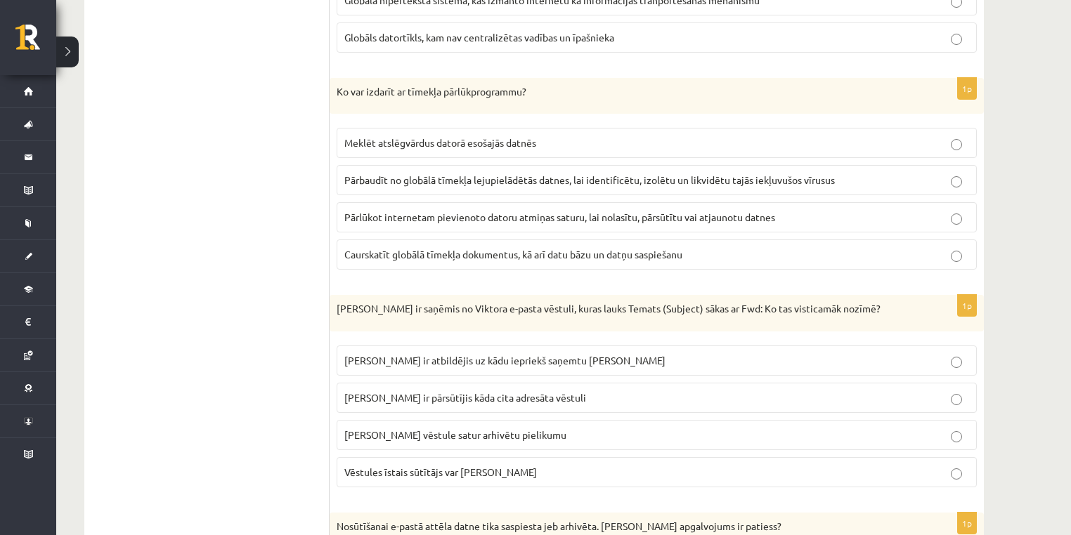
click at [374, 248] on span "Caurskatīt globālā tīmekļa dokumentus, kā arī datu bāzu un datņu saspiešanu" at bounding box center [513, 254] width 338 height 13
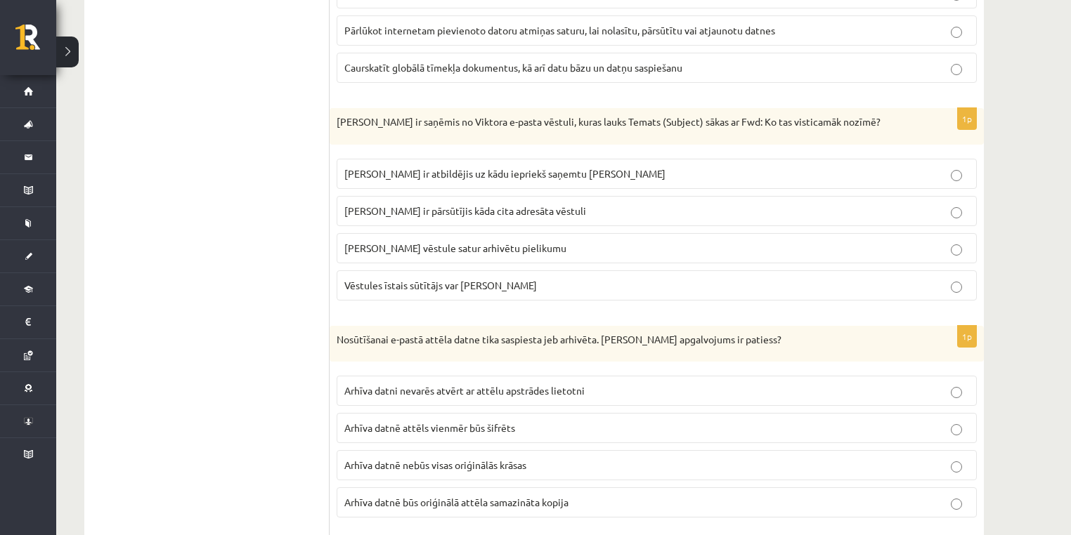
click at [404, 204] on span "Viktors Jānim ir pārsūtījis kāda cita adresāta vēstuli" at bounding box center [465, 210] width 242 height 13
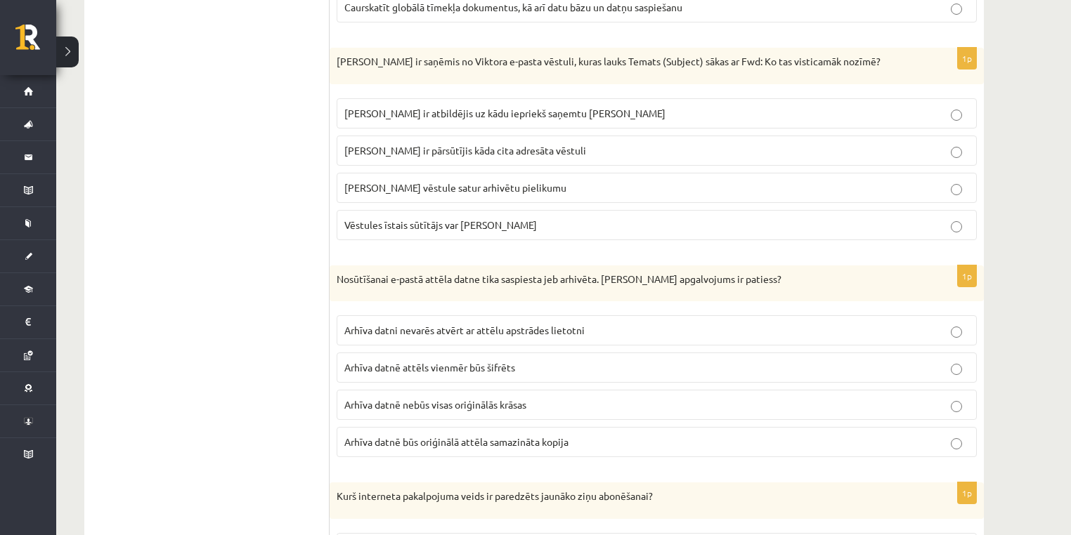
scroll to position [3918, 0]
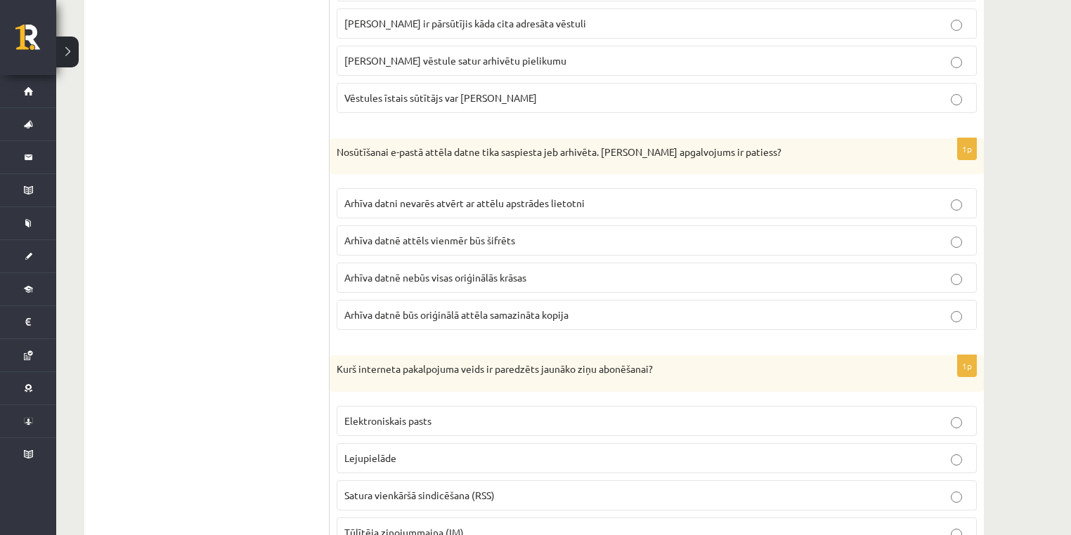
click at [384, 188] on label "Arhīva datni nevarēs atvērt ar attēlu apstrādes lietotni" at bounding box center [657, 203] width 640 height 30
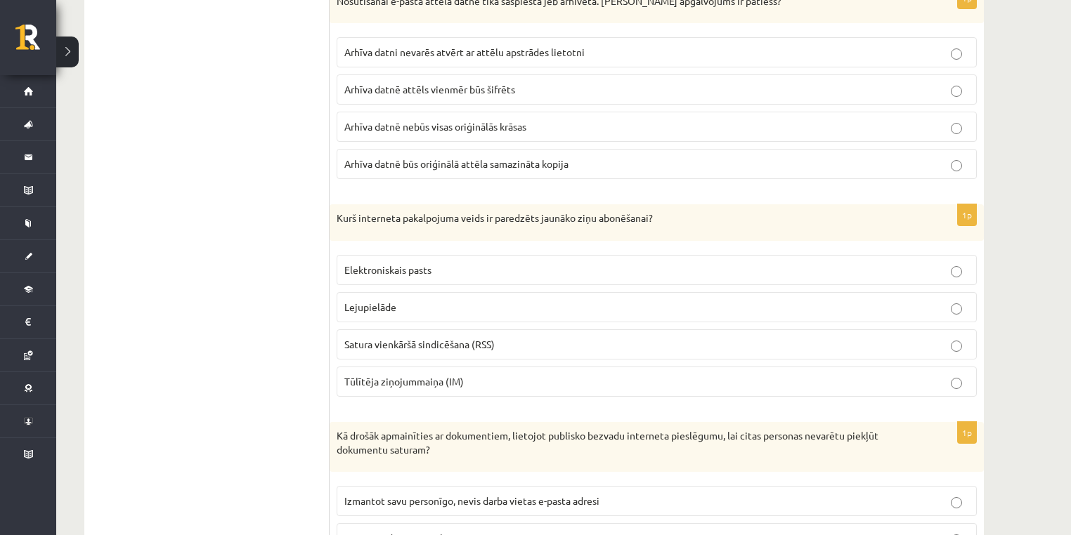
scroll to position [4106, 0]
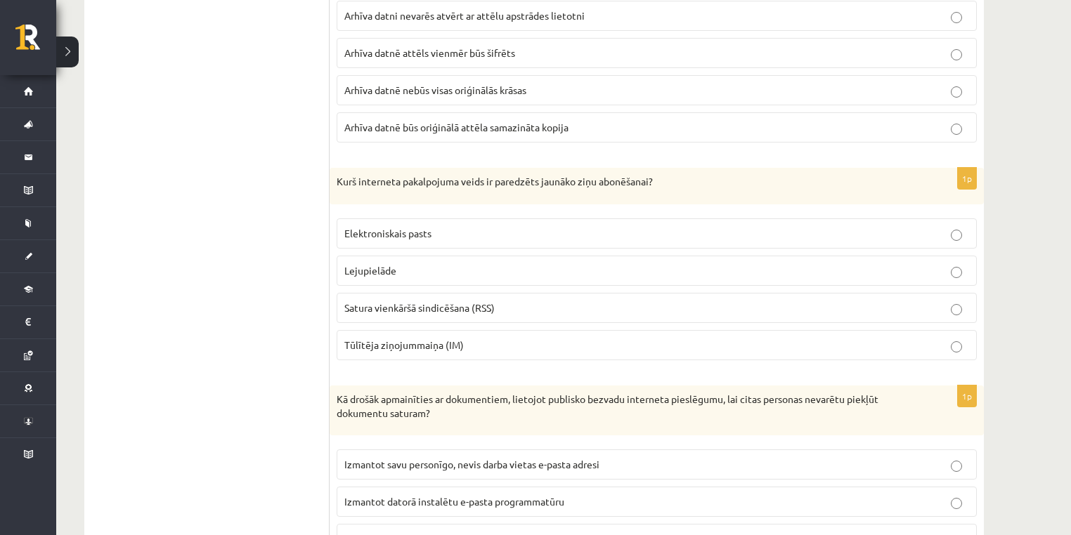
click at [500, 338] on p "Tūlītēja ziņojummaiņa (IM)" at bounding box center [656, 345] width 625 height 15
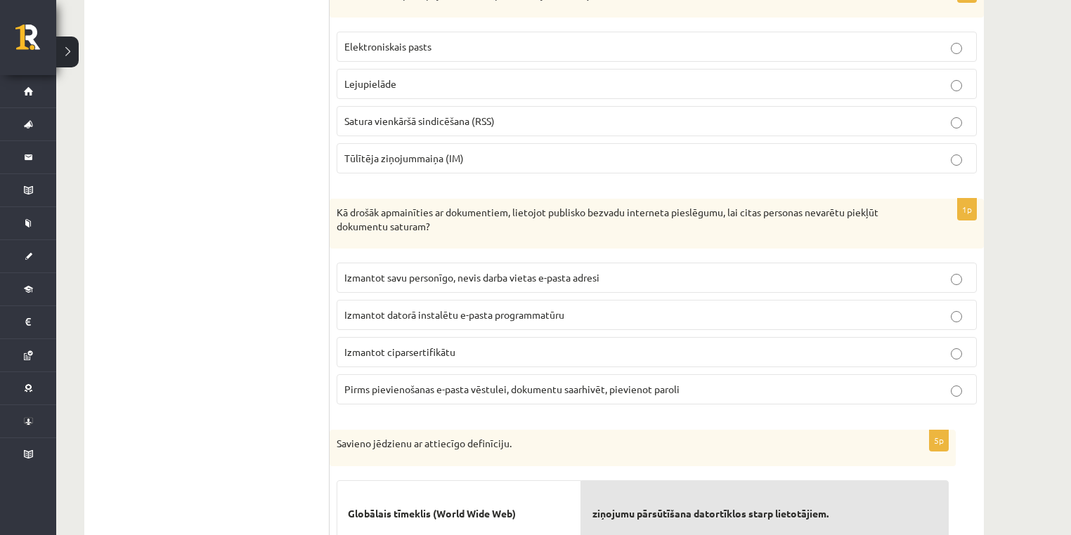
click at [403, 114] on p "Satura vienkāršā sindicēšana (RSS)" at bounding box center [656, 121] width 625 height 15
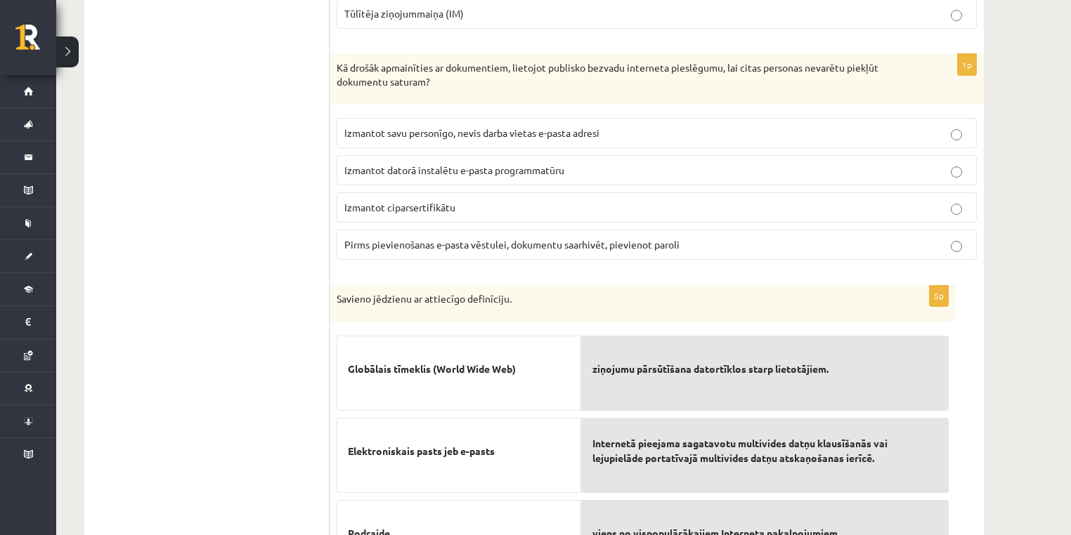
scroll to position [4480, 0]
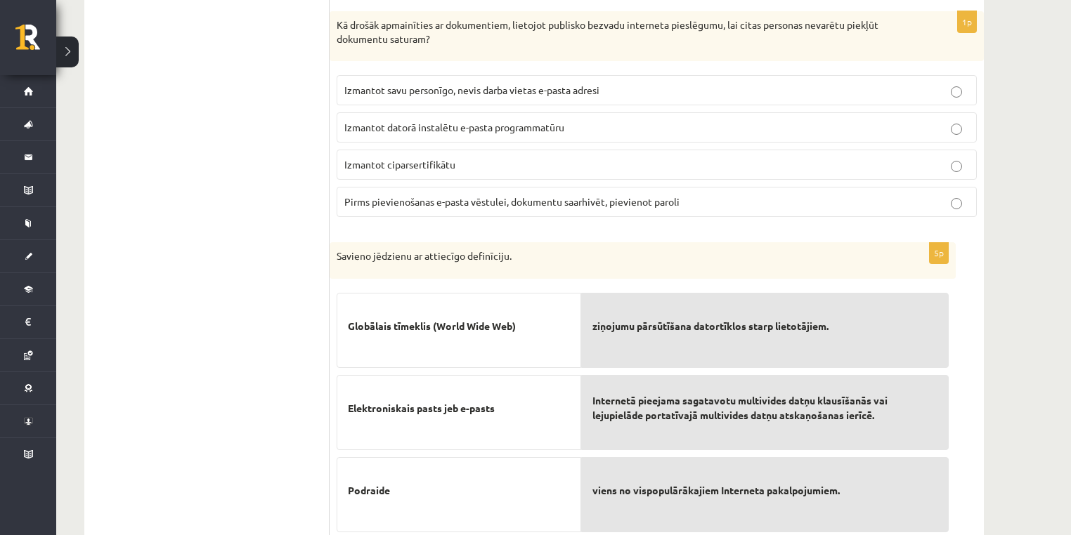
click at [360, 194] on label "Pirms pievienošanas e-pasta vēstulei, dokumentu saarhivēt, pievienot paroli" at bounding box center [657, 202] width 640 height 30
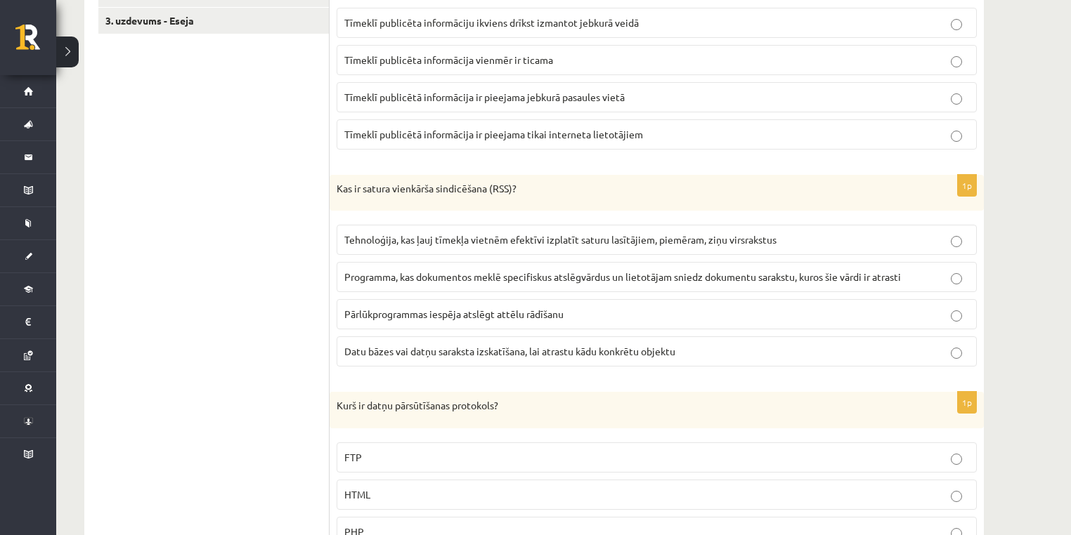
scroll to position [0, 0]
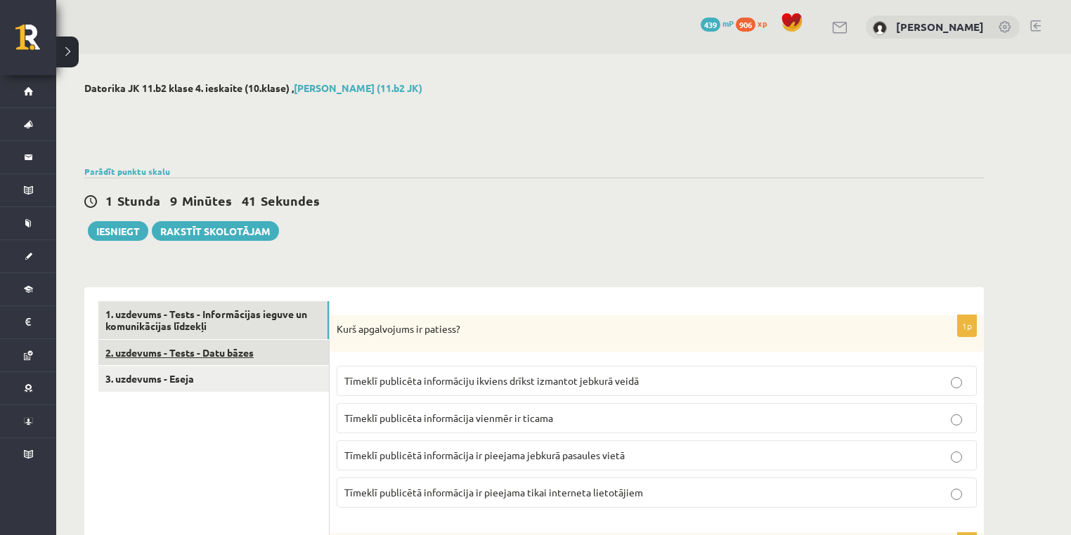
click at [251, 348] on link "2. uzdevums - Tests - Datu bāzes" at bounding box center [213, 353] width 230 height 26
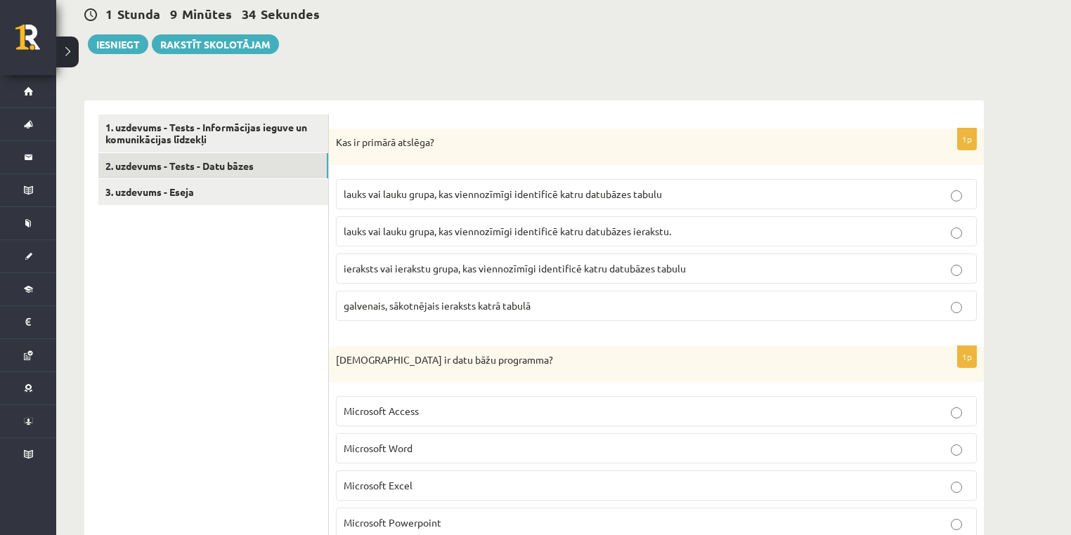
scroll to position [374, 0]
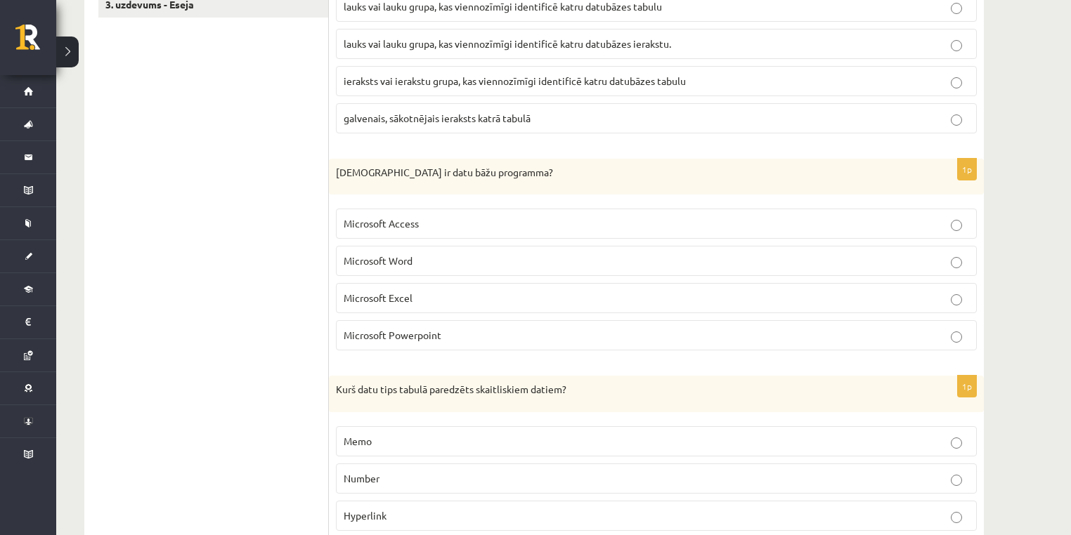
click at [424, 258] on p "Microsoft Word" at bounding box center [657, 261] width 626 height 15
click at [431, 298] on p "Microsoft Excel" at bounding box center [657, 298] width 626 height 15
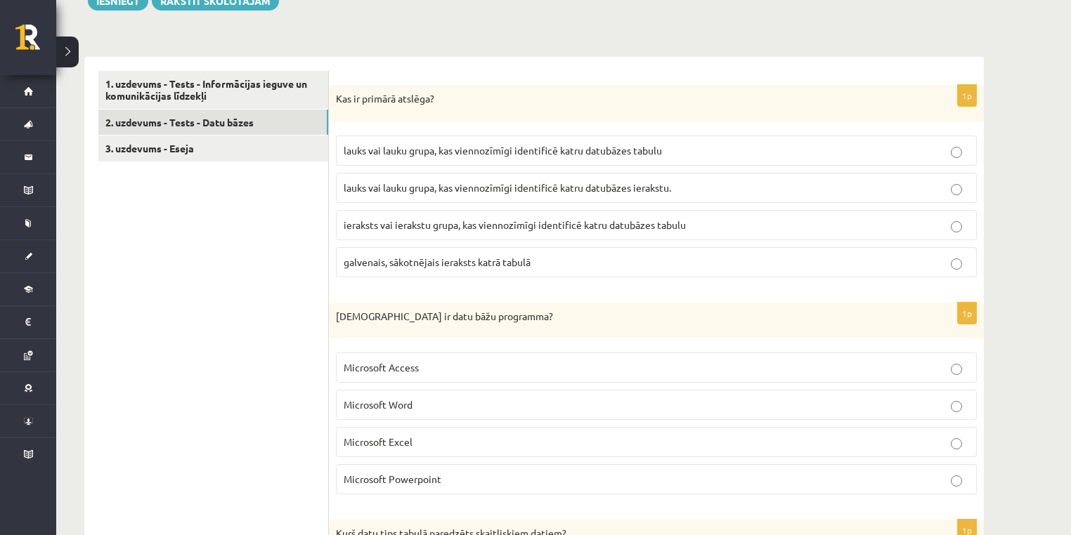
scroll to position [187, 0]
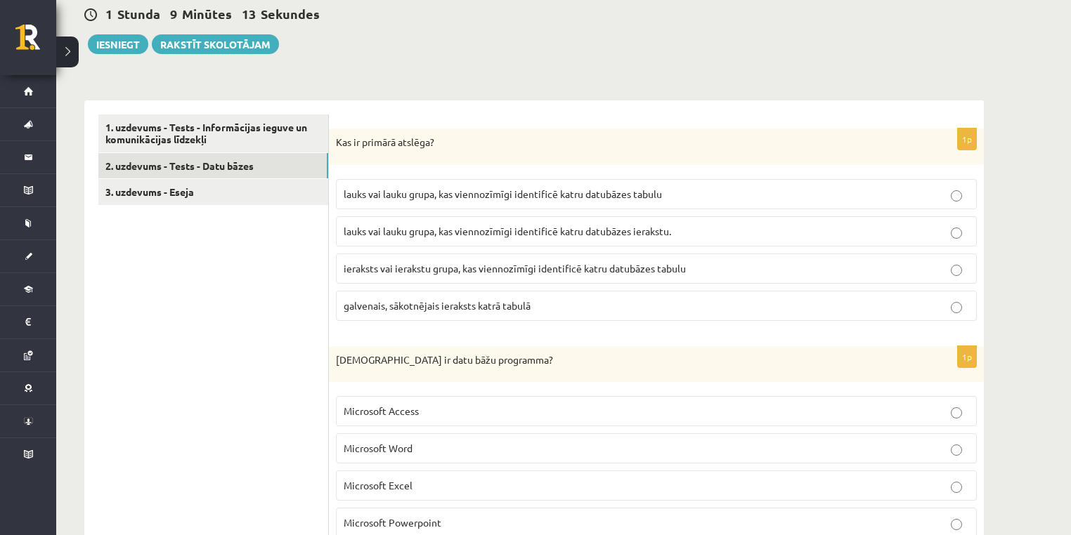
click at [466, 234] on span "lauks vai lauku grupa, kas viennozīmīgi identificē katru datubāzes ierakstu." at bounding box center [507, 231] width 327 height 13
click at [472, 196] on span "lauks vai lauku grupa, kas viennozīmīgi identificē katru datubāzes tabulu" at bounding box center [503, 194] width 318 height 13
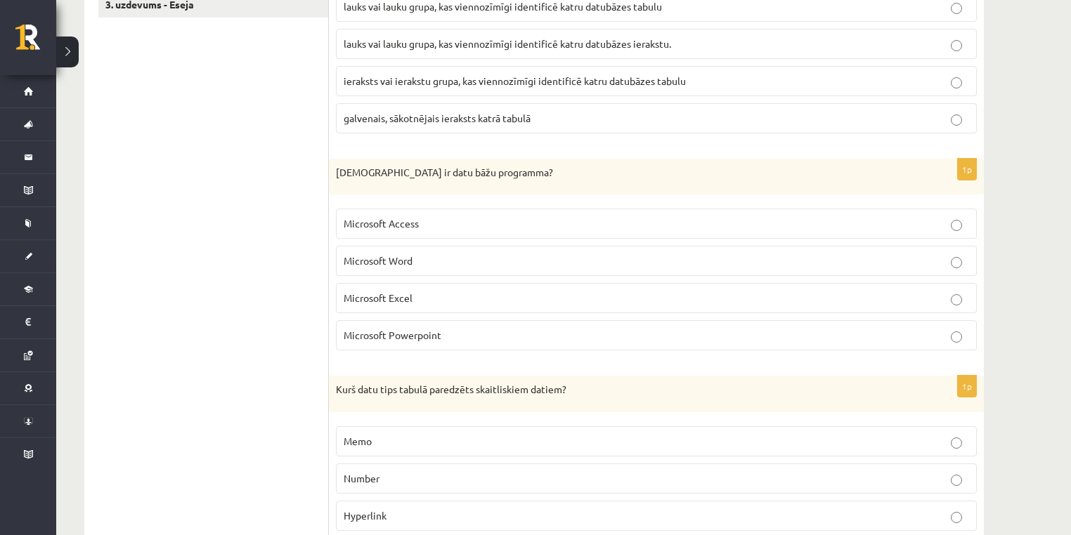
scroll to position [562, 0]
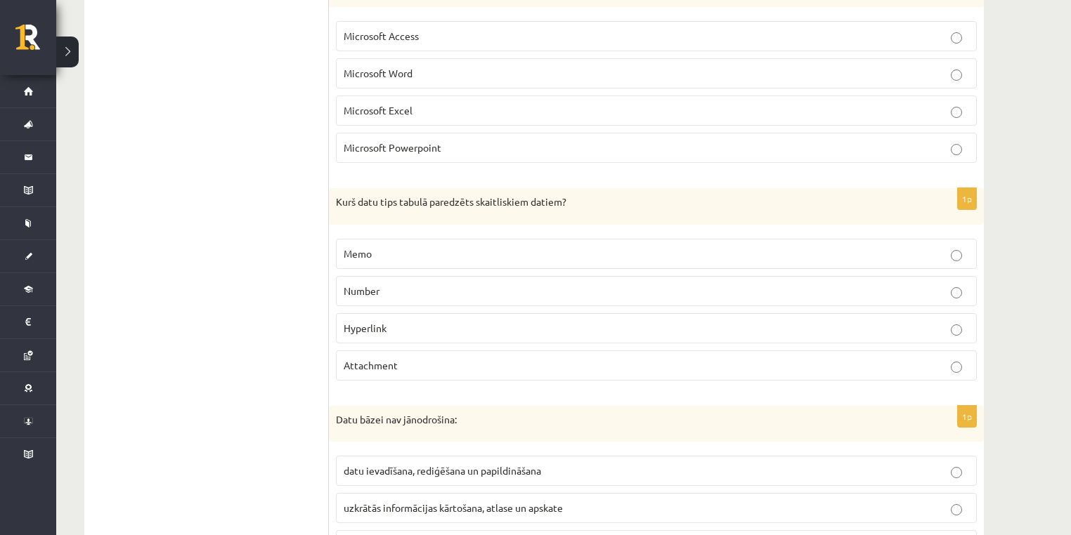
click at [434, 284] on p "Number" at bounding box center [657, 291] width 626 height 15
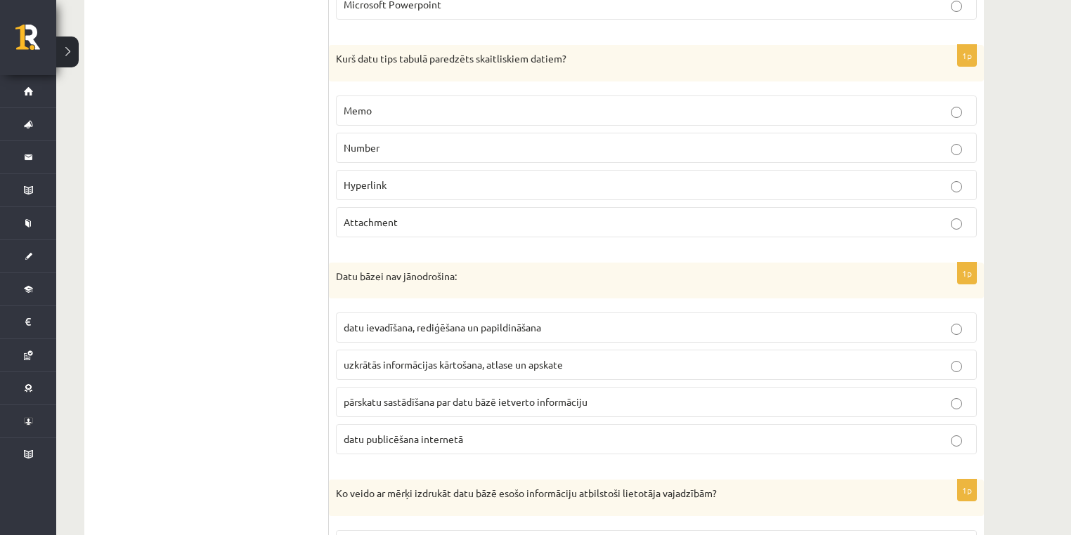
scroll to position [749, 0]
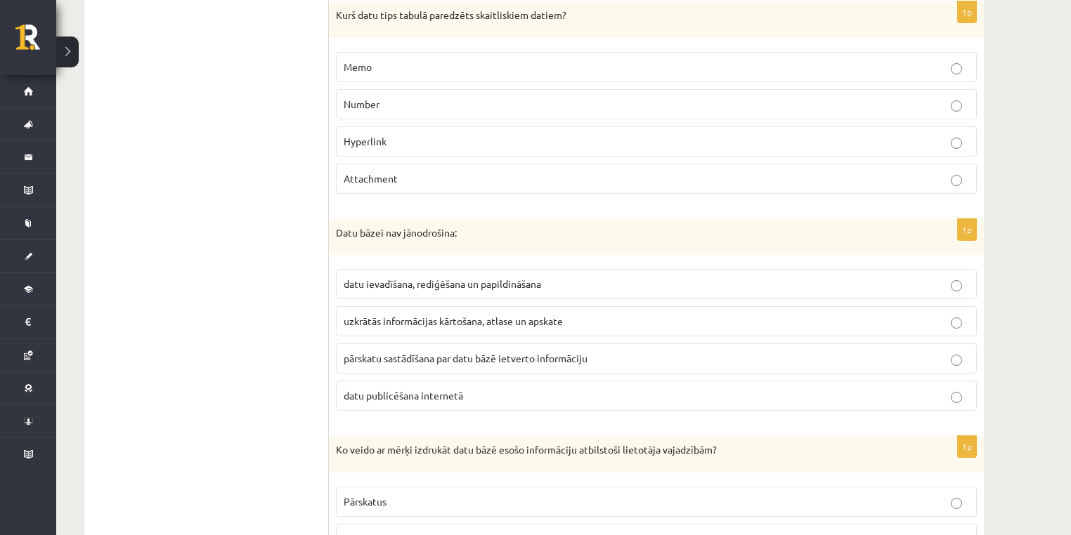
click at [419, 399] on p "datu publicēšana internetā" at bounding box center [657, 395] width 626 height 15
click at [407, 360] on span "pārskatu sastādīšana par datu bāzē ietverto informāciju" at bounding box center [466, 358] width 244 height 13
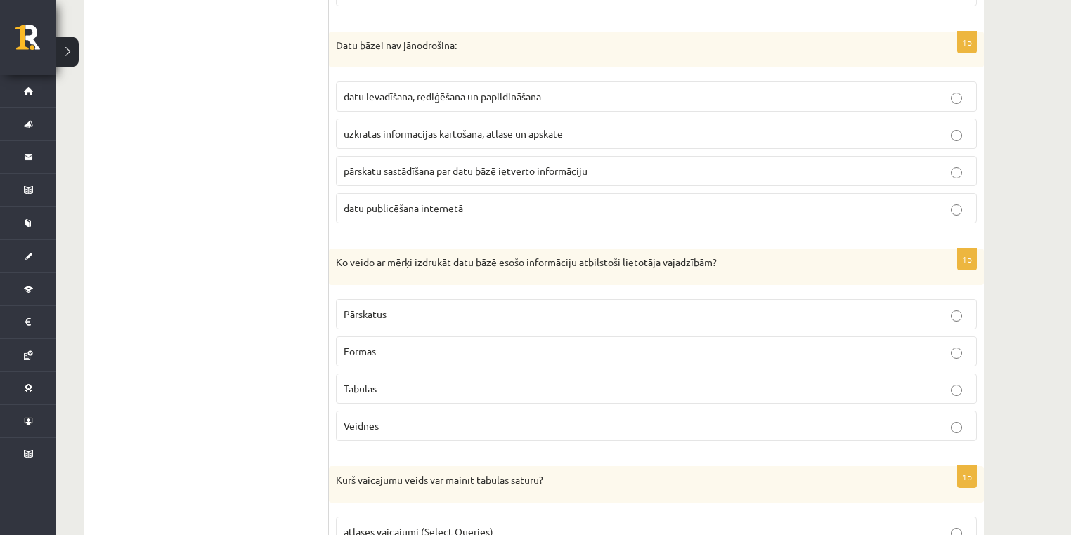
click at [489, 193] on label "datu publicēšana internetā" at bounding box center [656, 208] width 641 height 30
click at [416, 388] on p "Tabulas" at bounding box center [657, 388] width 626 height 15
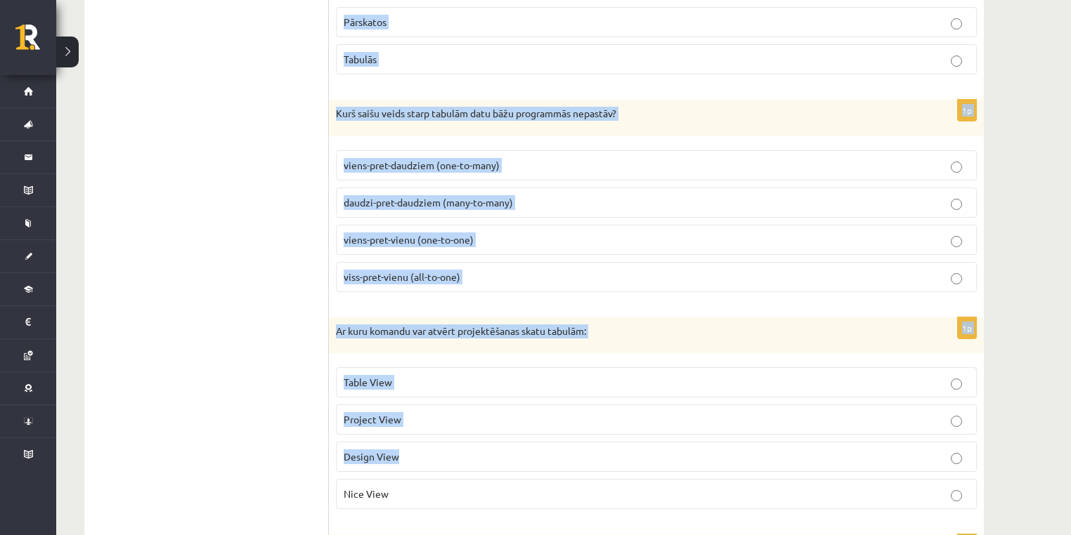
scroll to position [1973, 0]
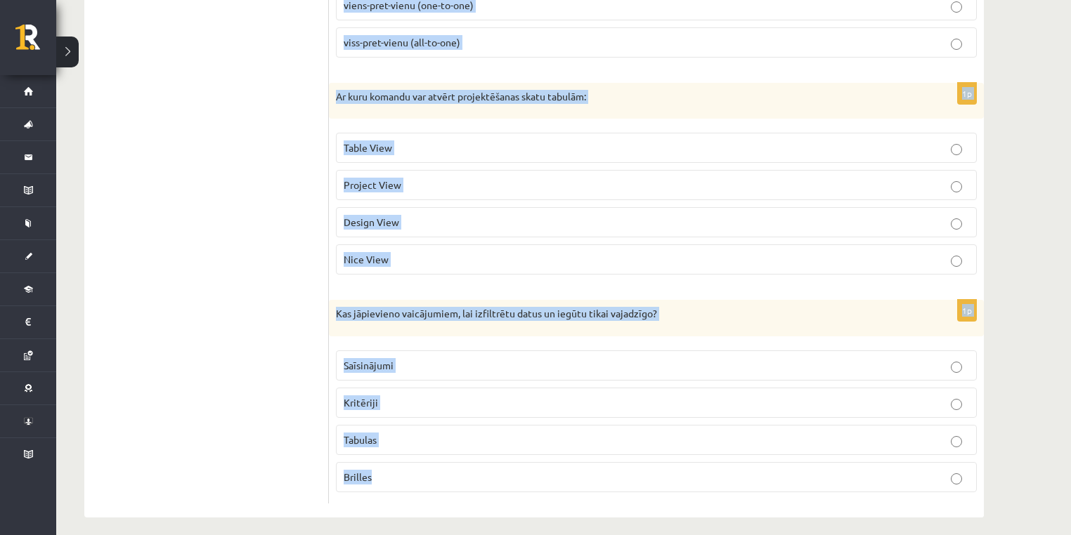
drag, startPoint x: 352, startPoint y: 298, endPoint x: 485, endPoint y: 456, distance: 206.9
copy form "Kurš vaicajumu veids var mainīt tabulas saturu? atlases vaicājumi (Select Queri…"
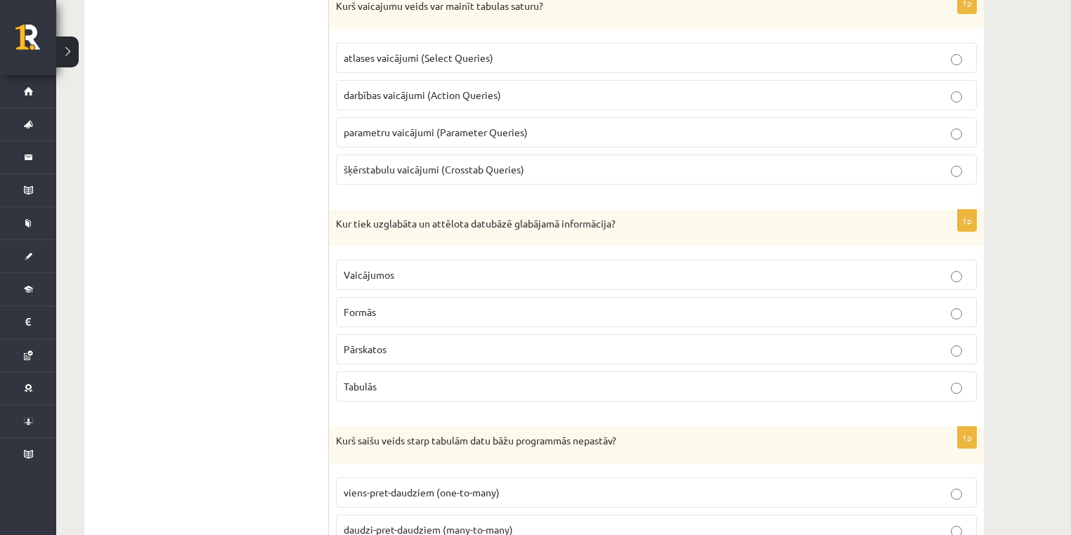
scroll to position [1223, 0]
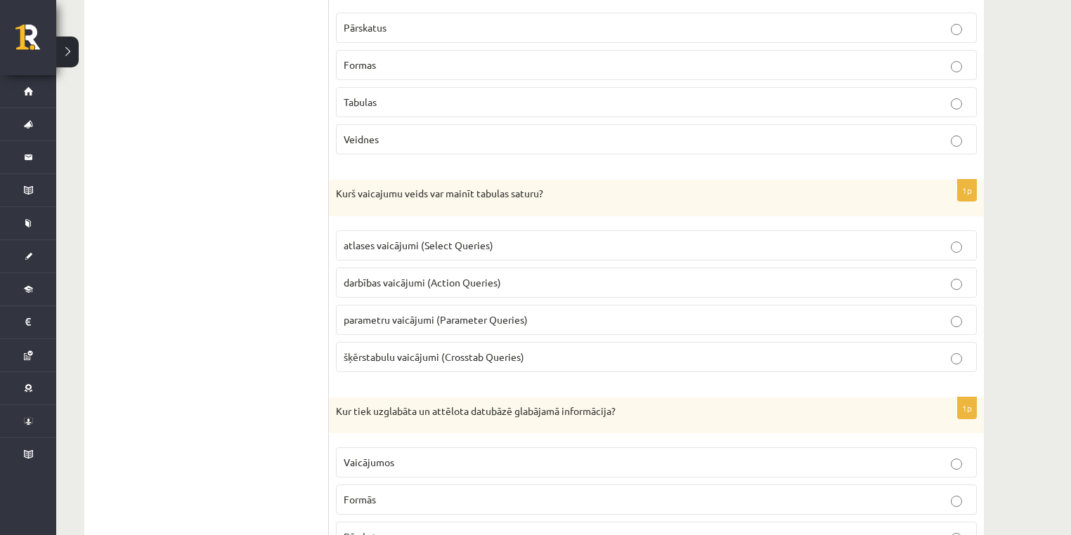
click at [396, 276] on span "darbības vaicājumi (Action Queries)" at bounding box center [422, 282] width 157 height 13
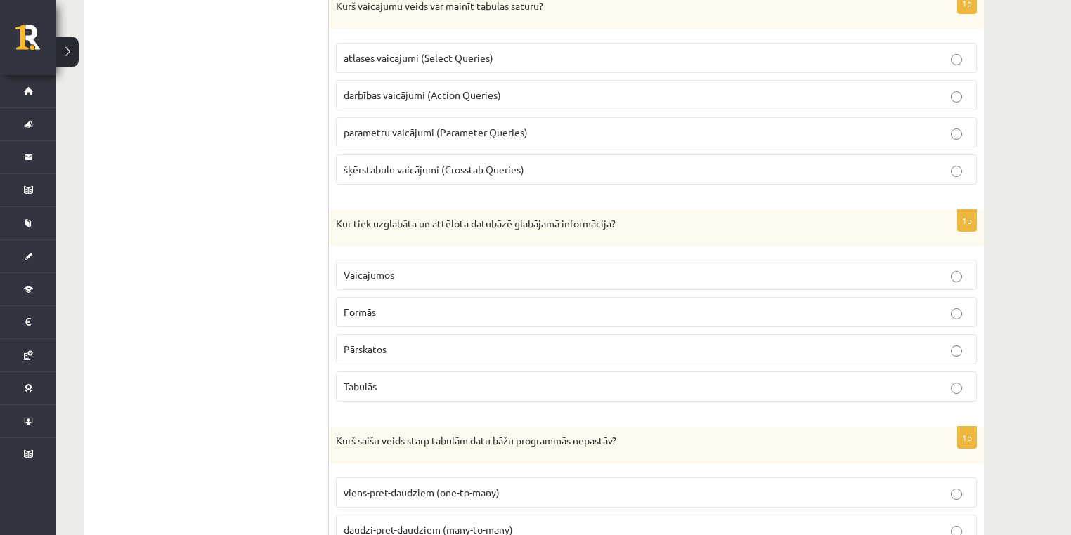
click at [402, 379] on p "Tabulās" at bounding box center [657, 386] width 626 height 15
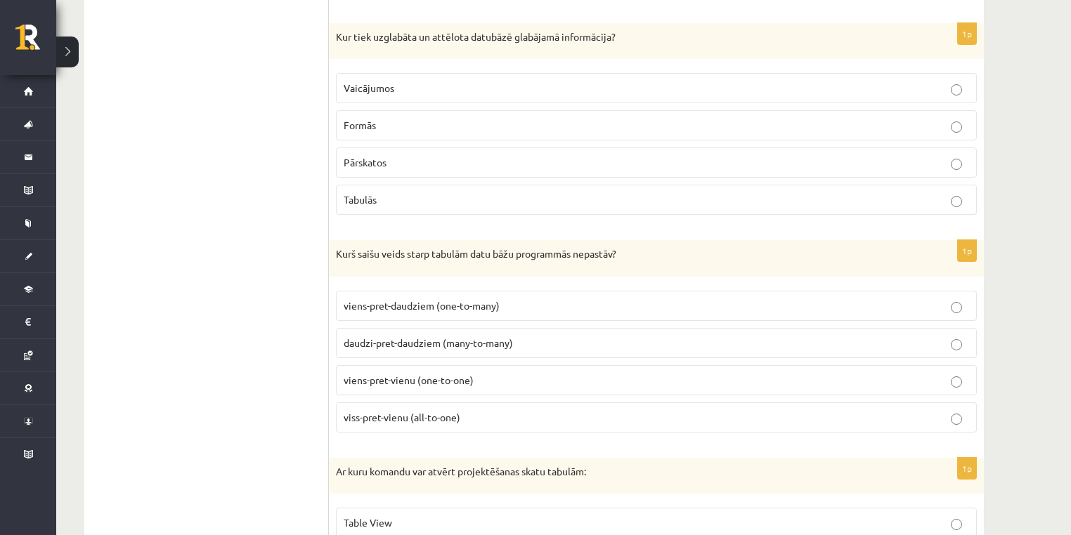
scroll to position [1785, 0]
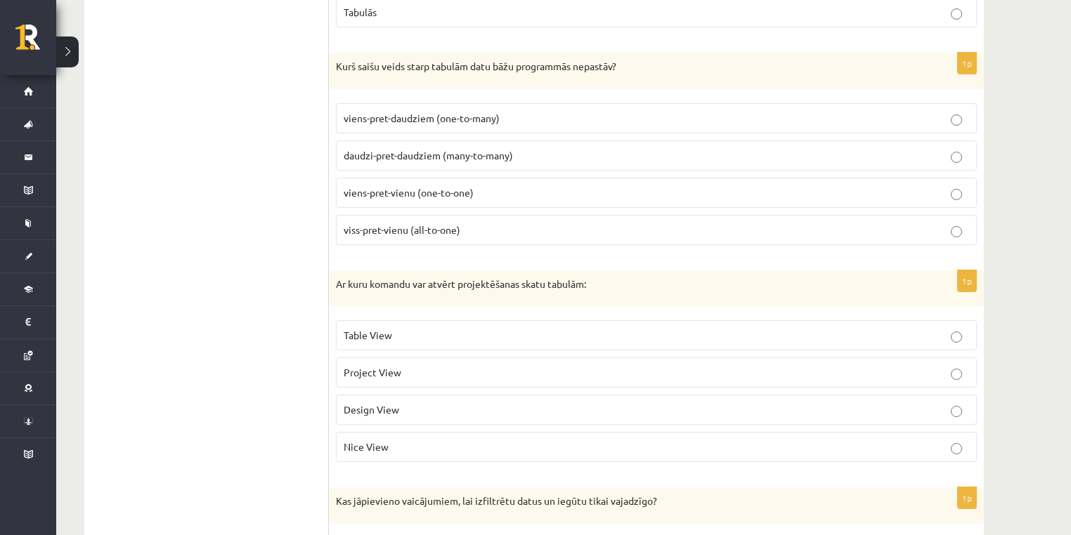
click at [452, 403] on p "Design View" at bounding box center [657, 410] width 626 height 15
click at [464, 223] on p "viss-pret-vienu (all-to-one)" at bounding box center [657, 230] width 626 height 15
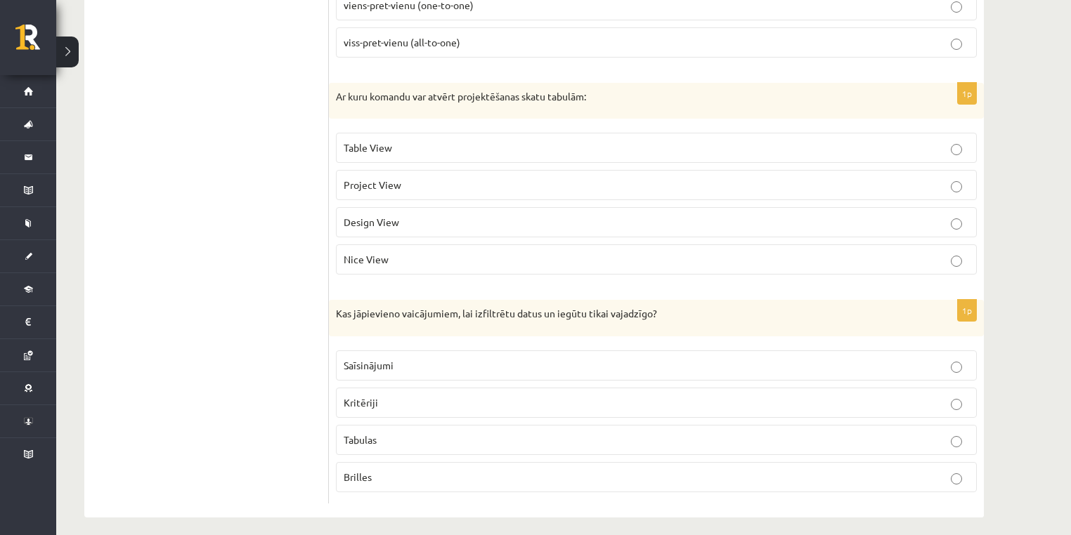
click at [420, 388] on label "Kritēriji" at bounding box center [656, 403] width 641 height 30
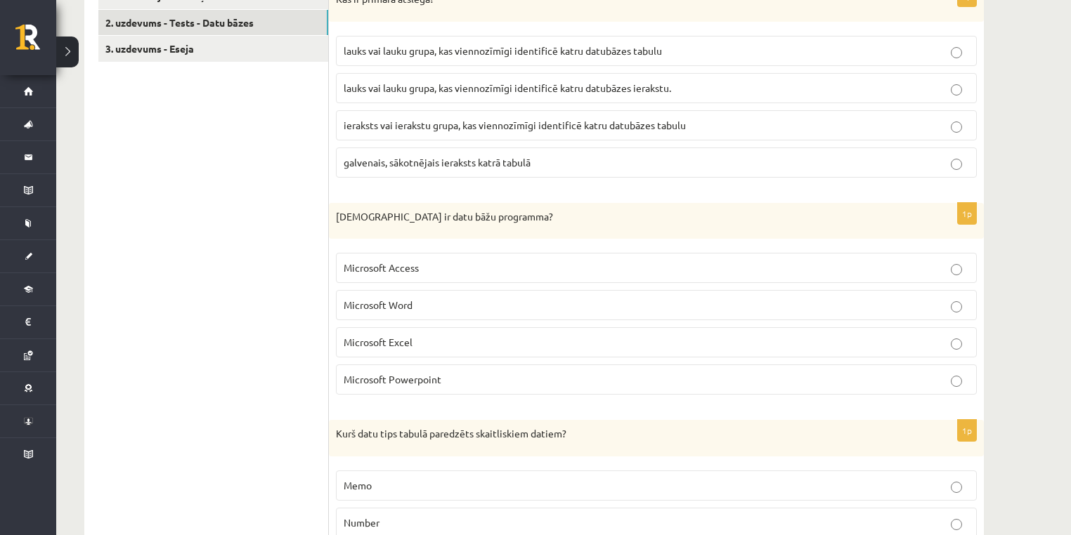
scroll to position [0, 0]
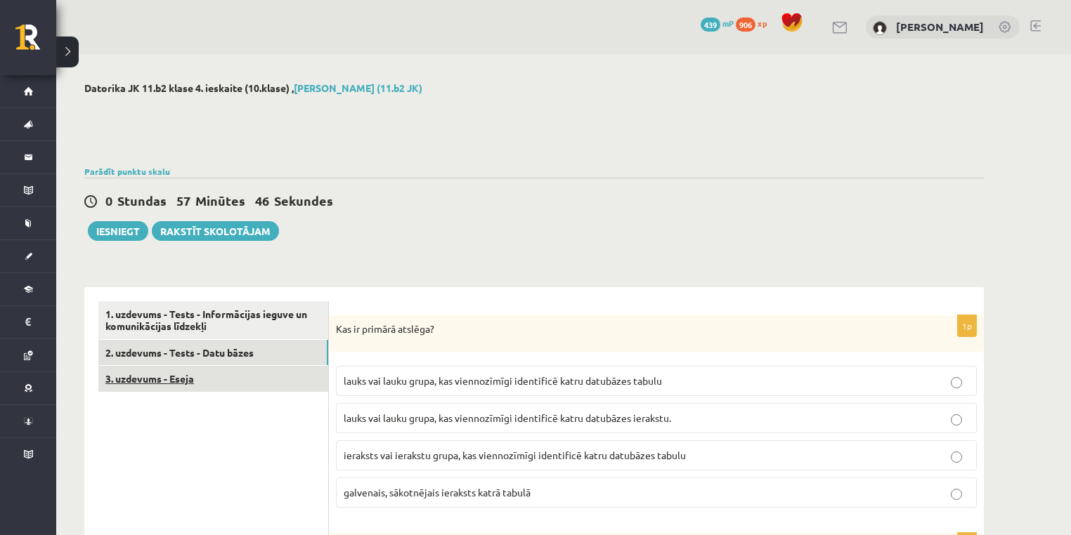
click at [254, 382] on link "3. uzdevums - Eseja" at bounding box center [213, 379] width 230 height 26
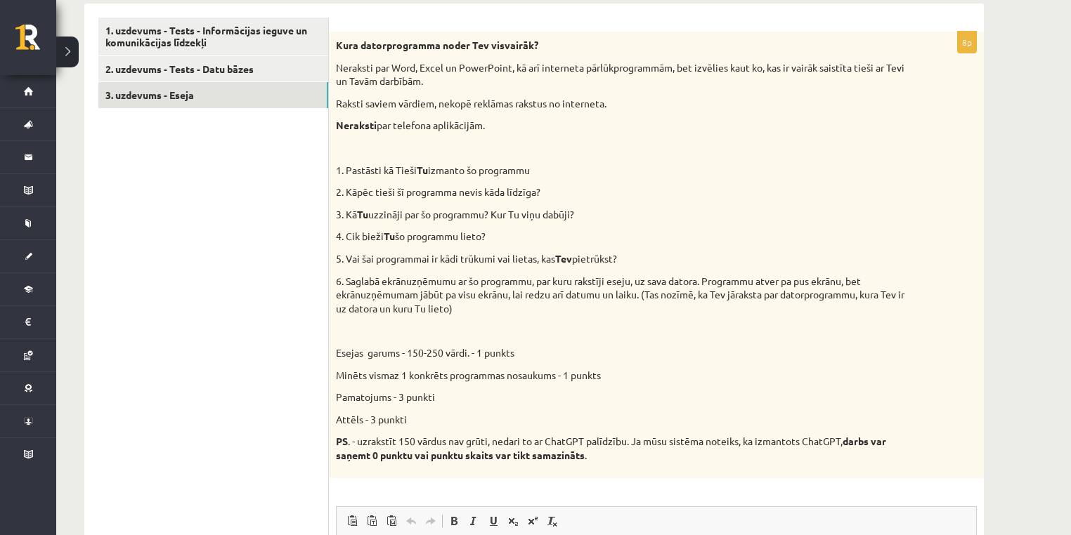
scroll to position [262, 0]
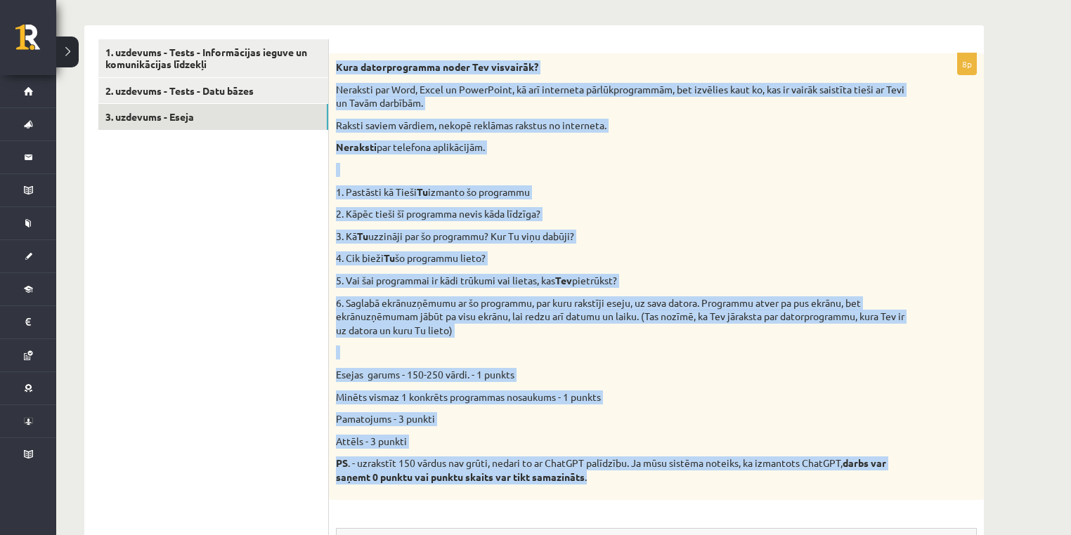
drag, startPoint x: 340, startPoint y: 64, endPoint x: 624, endPoint y: 471, distance: 496.6
click at [624, 471] on div "Kura datorprogramma noder Tev visvairāk? Neraksti par Word, Excel un PowerPoint…" at bounding box center [656, 276] width 655 height 446
click at [632, 443] on p "Attēls - 3 punkti" at bounding box center [621, 442] width 571 height 14
drag, startPoint x: 334, startPoint y: 63, endPoint x: 693, endPoint y: 471, distance: 543.0
click at [693, 471] on div "Kura datorprogramma noder Tev visvairāk? Neraksti par Word, Excel un PowerPoint…" at bounding box center [656, 276] width 655 height 446
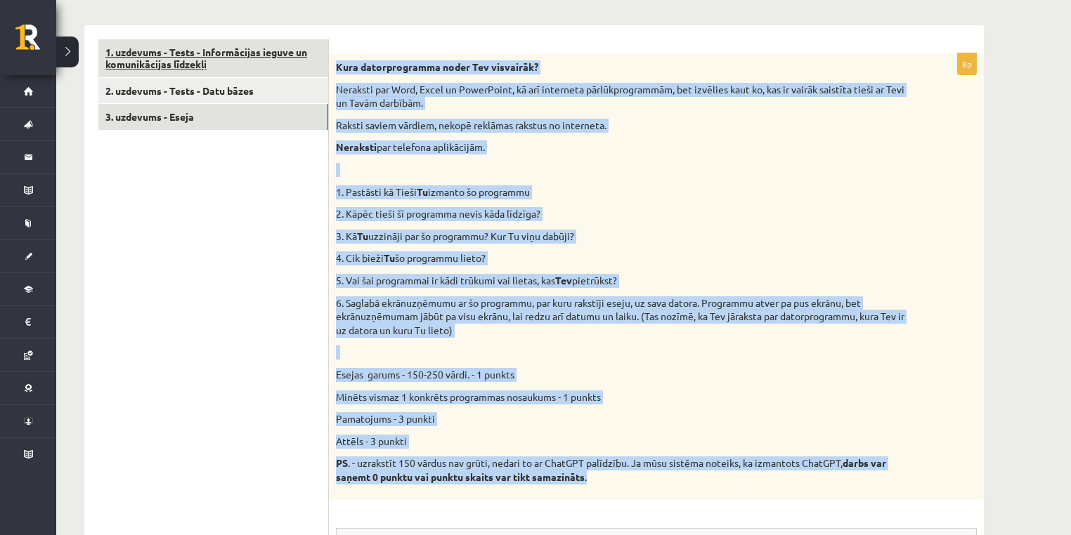
copy div "Kura datorprogramma noder Tev visvairāk? Neraksti par Word, Excel un PowerPoint…"
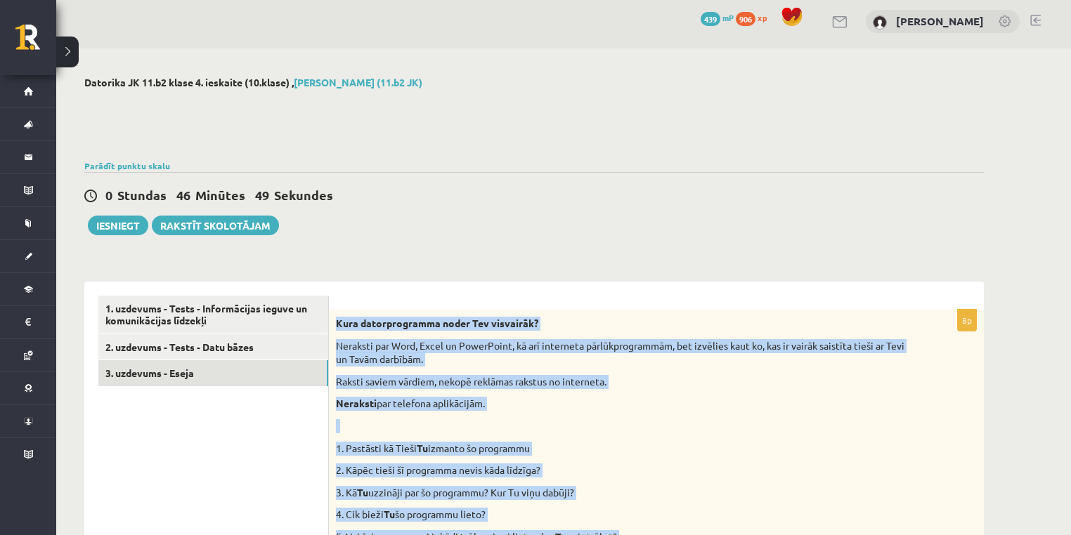
scroll to position [0, 0]
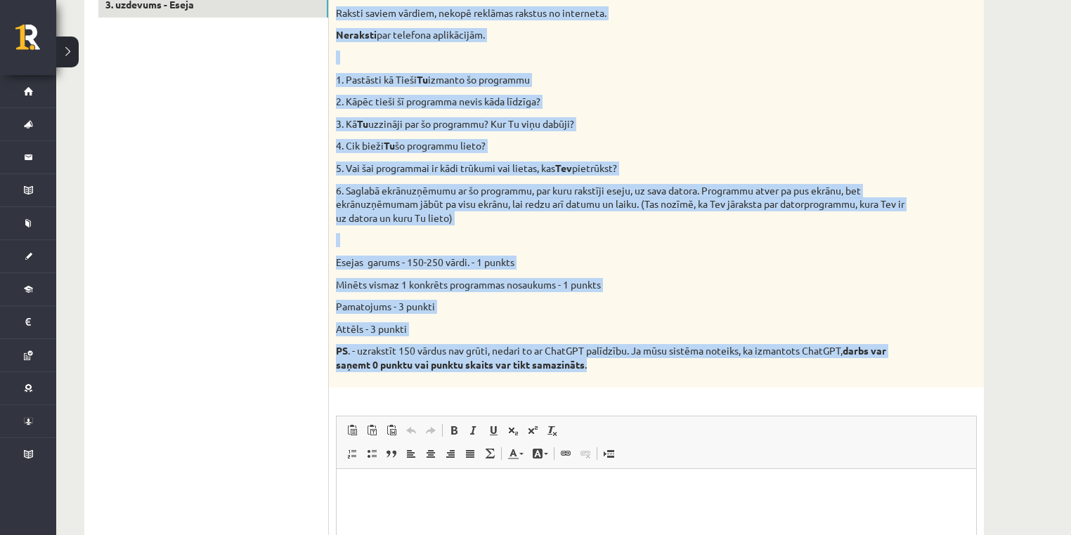
click at [582, 97] on p "2. Kāpēc tieši šī programma nevis kāda līdzīga?" at bounding box center [621, 102] width 571 height 14
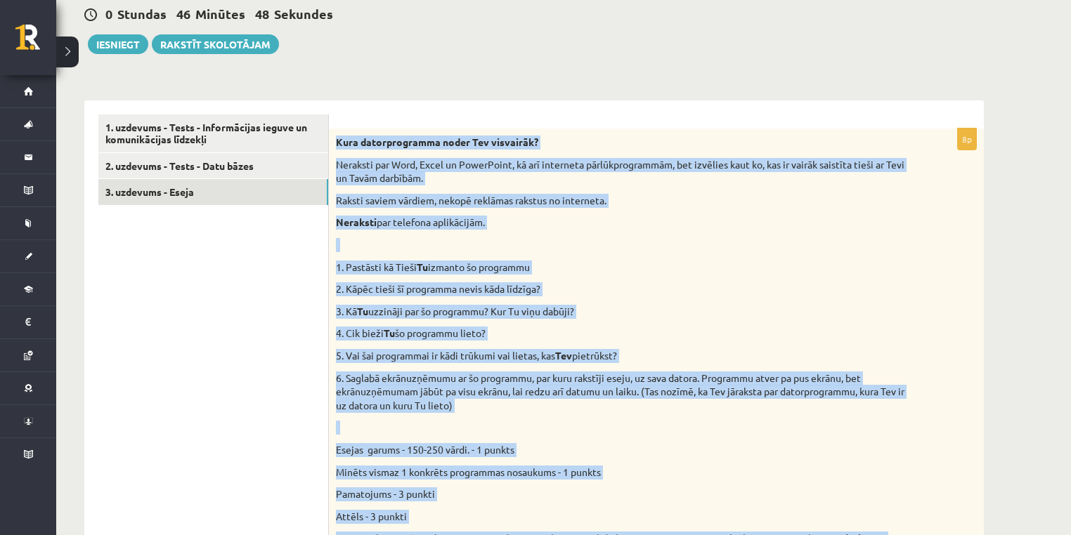
click at [586, 205] on p "Raksti saviem vārdiem, nekopē reklāmas rakstus no interneta." at bounding box center [621, 201] width 571 height 14
click at [436, 153] on div "Kura datorprogramma noder Tev visvairāk? Neraksti par Word, Excel un PowerPoint…" at bounding box center [656, 352] width 655 height 446
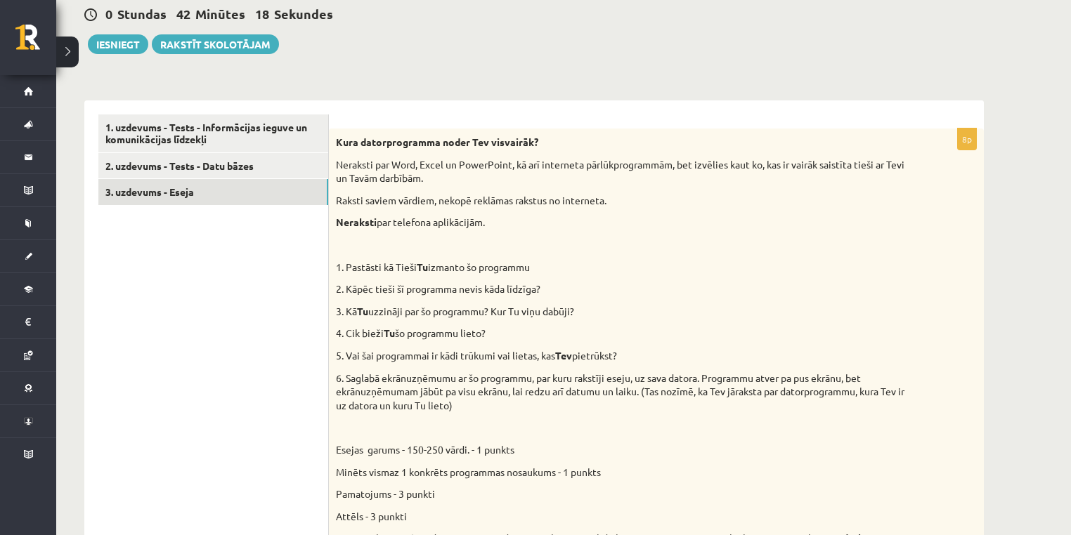
scroll to position [562, 0]
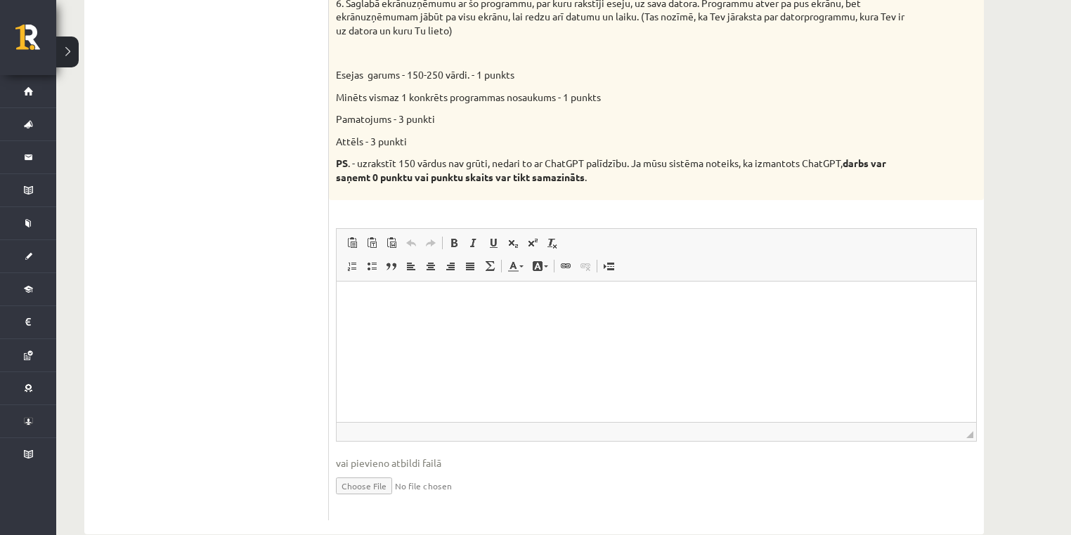
click at [445, 298] on p "Editor, wiswyg-editor-user-answer-47024980144140" at bounding box center [656, 302] width 612 height 15
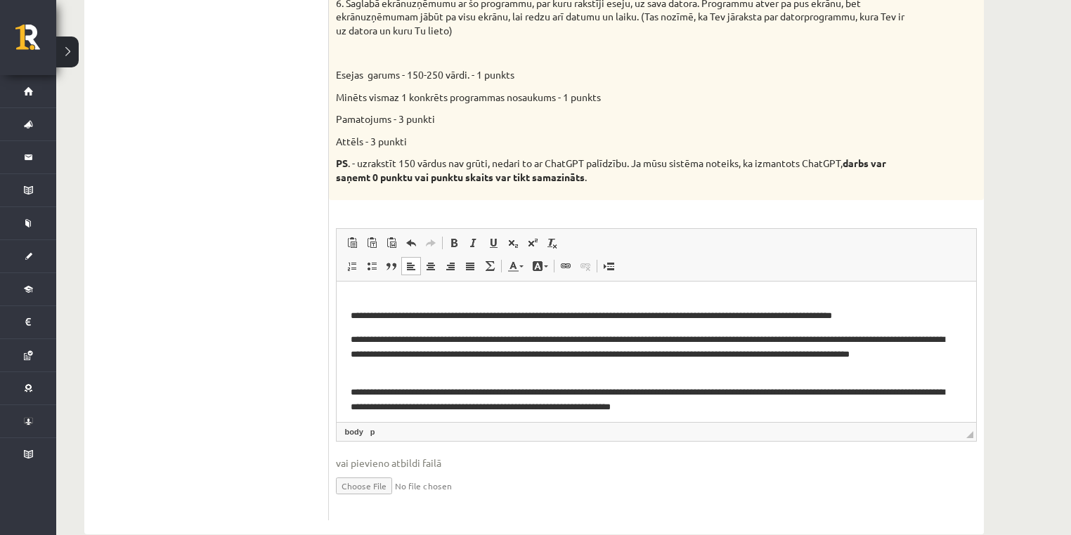
scroll to position [46, 0]
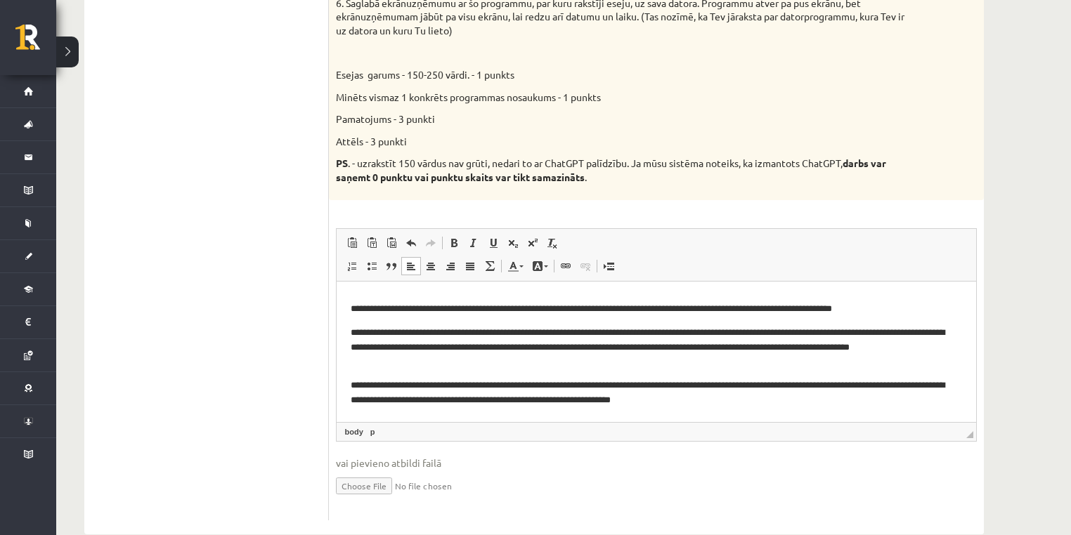
click at [374, 488] on input "file" at bounding box center [656, 485] width 641 height 29
type input "**********"
click at [455, 492] on input "file" at bounding box center [656, 485] width 641 height 29
click at [672, 348] on p "**********" at bounding box center [651, 347] width 602 height 44
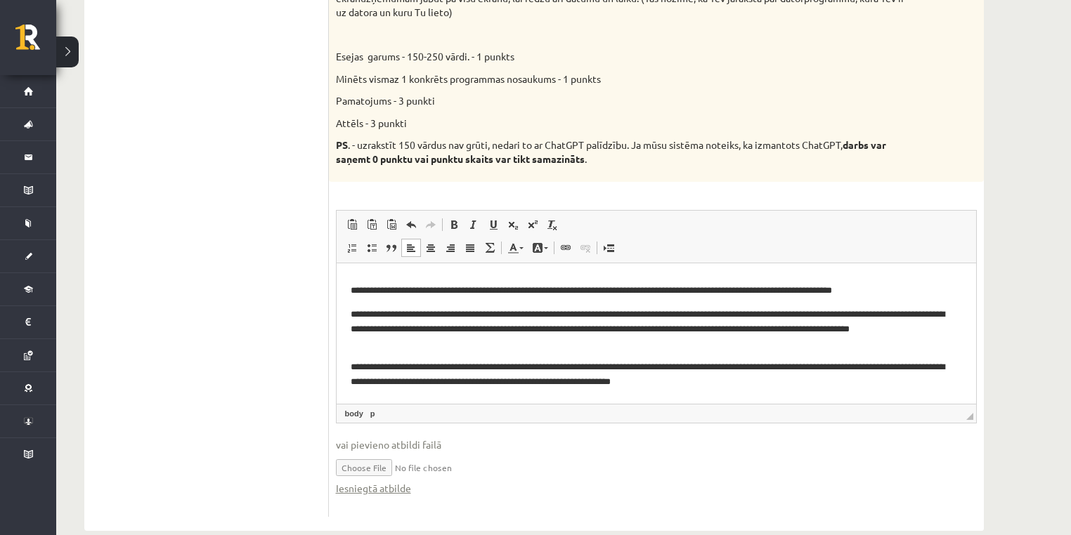
scroll to position [603, 0]
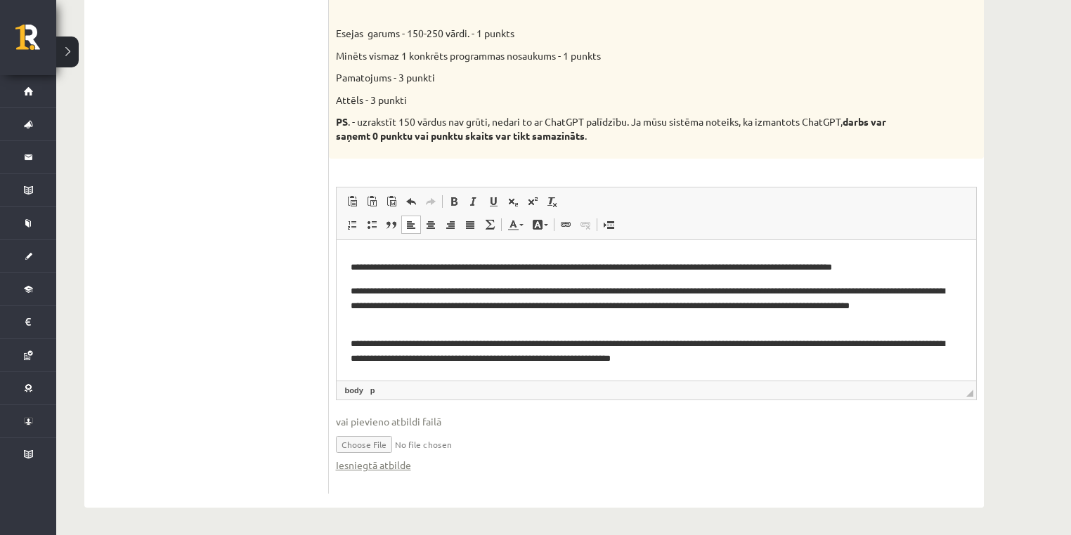
type input "**********"
click at [299, 365] on ul "1. uzdevums - Tests - Informācijas ieguve un komunikācijas līdzekļi 2. uzdevums…" at bounding box center [213, 95] width 230 height 795
click at [806, 34] on p "Esejas garums - 150-250 vārdi. - 1 punkts" at bounding box center [621, 34] width 571 height 14
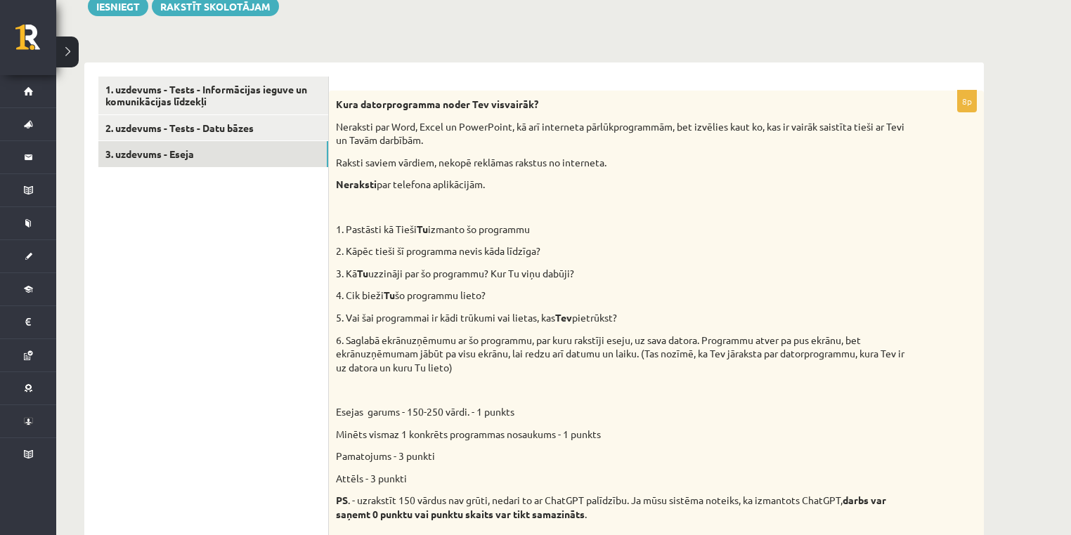
scroll to position [0, 0]
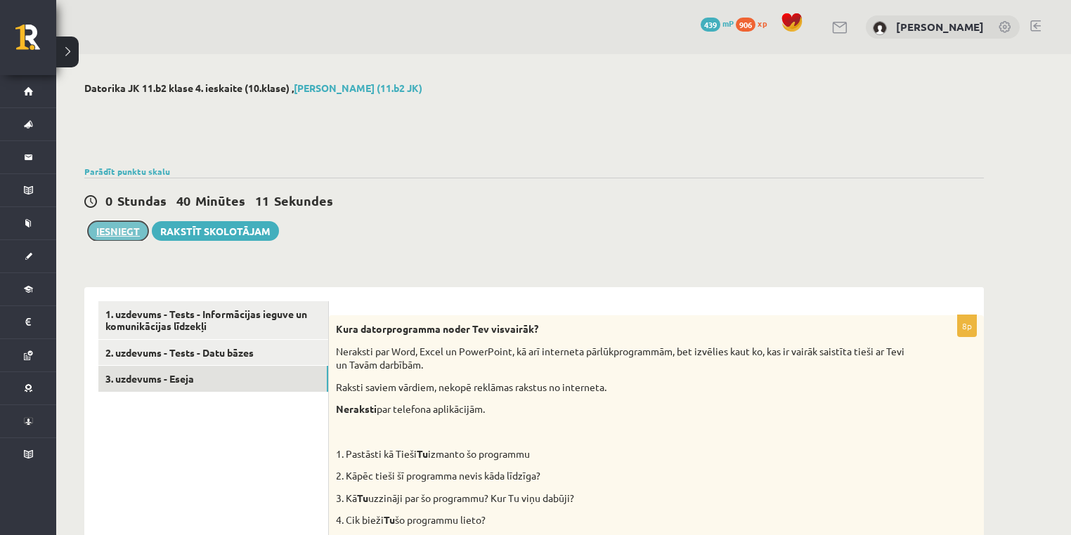
click at [117, 230] on button "Iesniegt" at bounding box center [118, 231] width 60 height 20
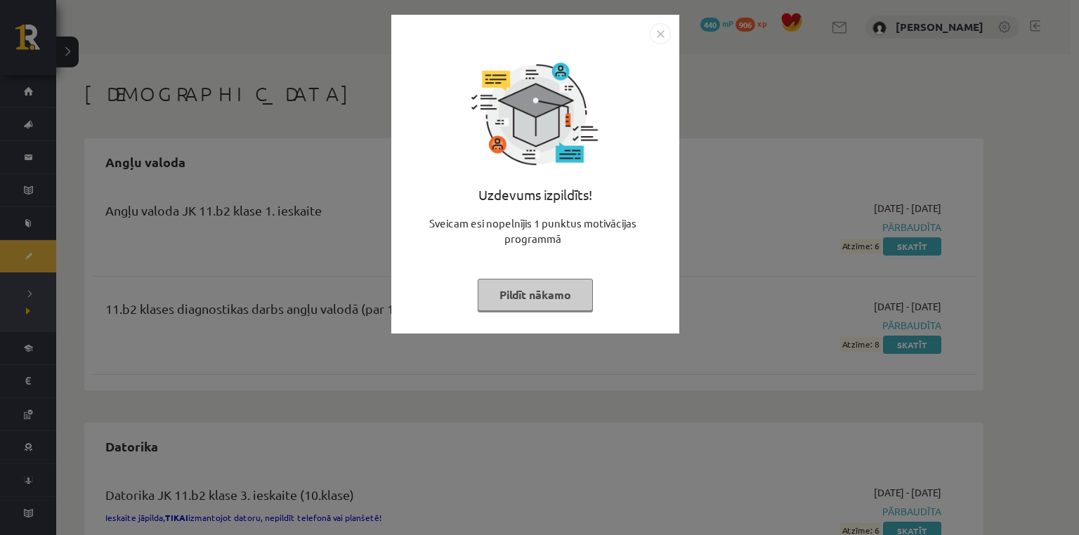
click at [516, 299] on button "Pildīt nākamo" at bounding box center [535, 295] width 115 height 32
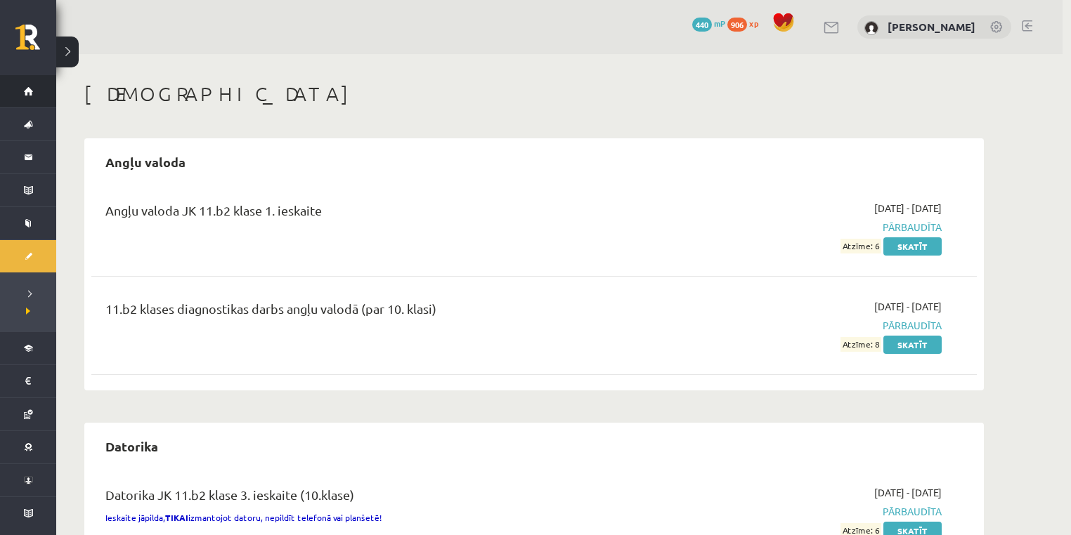
click at [18, 80] on li "Sākums" at bounding box center [28, 91] width 56 height 33
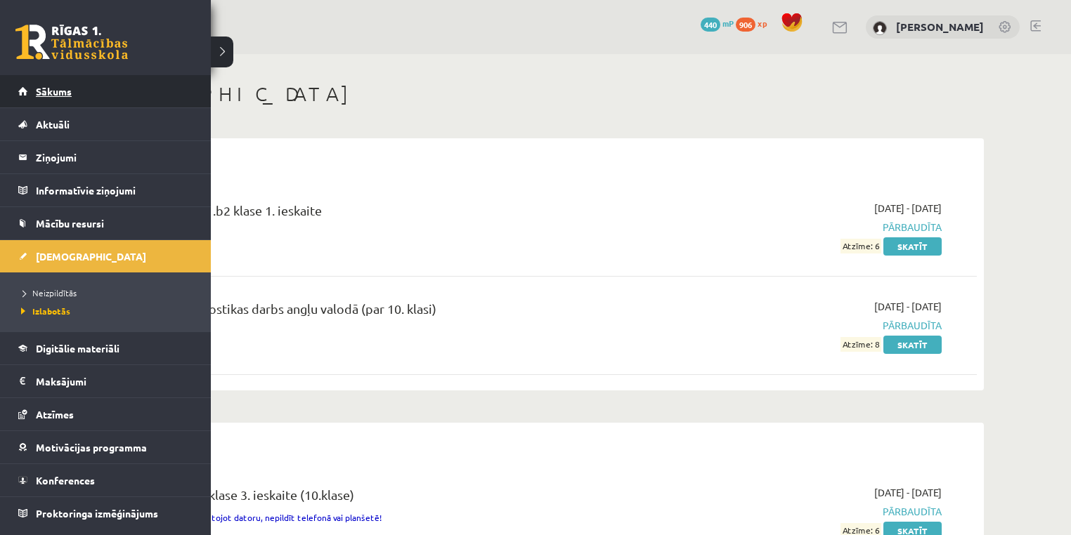
click at [28, 93] on link "Sākums" at bounding box center [105, 91] width 175 height 32
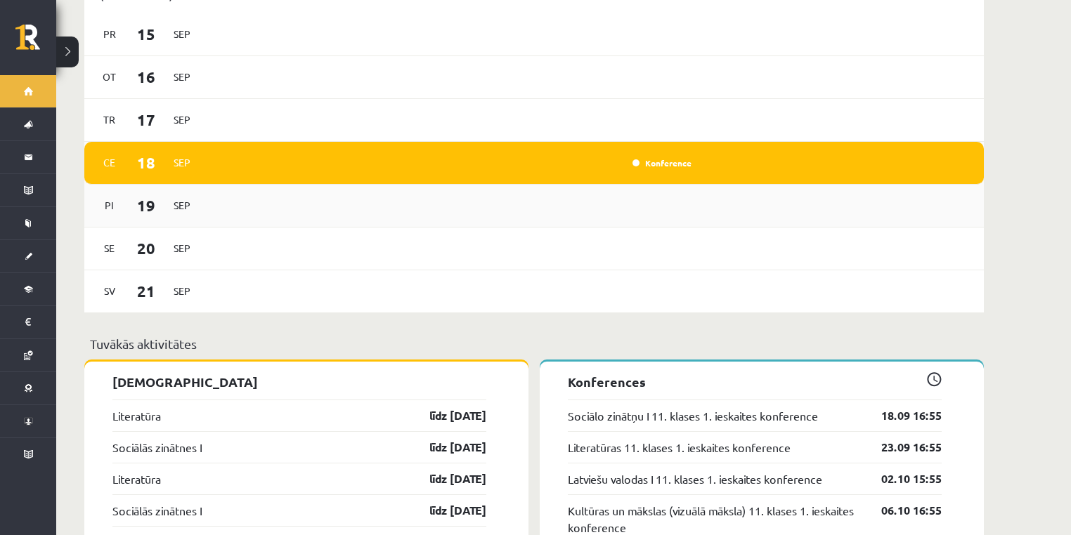
scroll to position [936, 0]
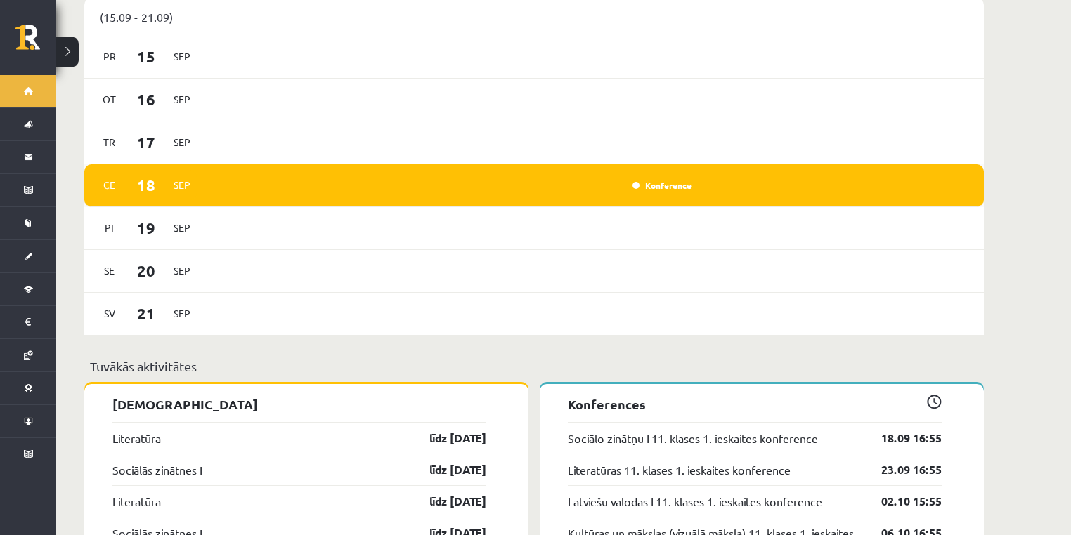
click at [646, 180] on div "Konference" at bounding box center [660, 185] width 70 height 14
click at [638, 180] on link "Konference" at bounding box center [661, 185] width 59 height 11
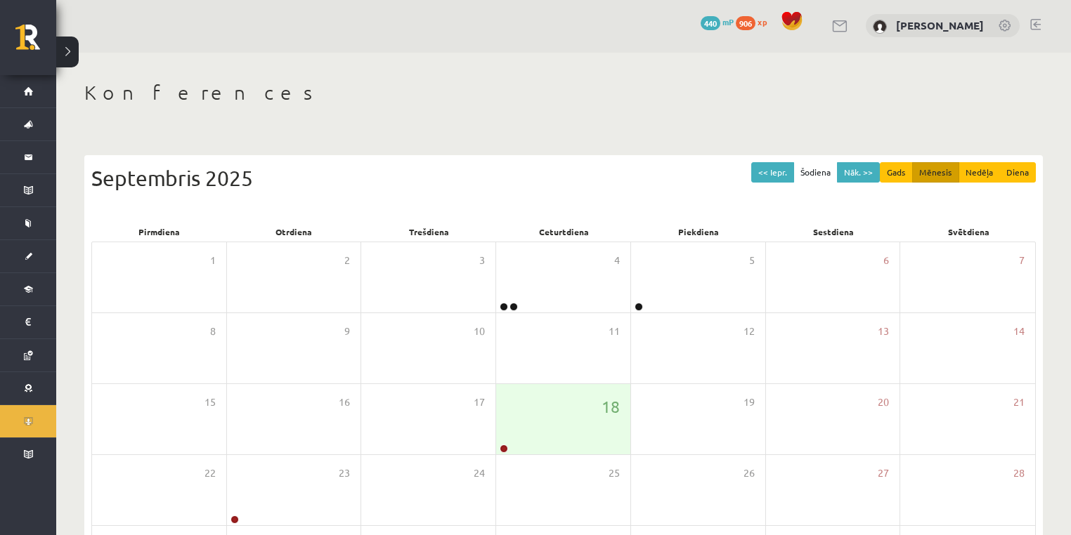
scroll to position [135, 0]
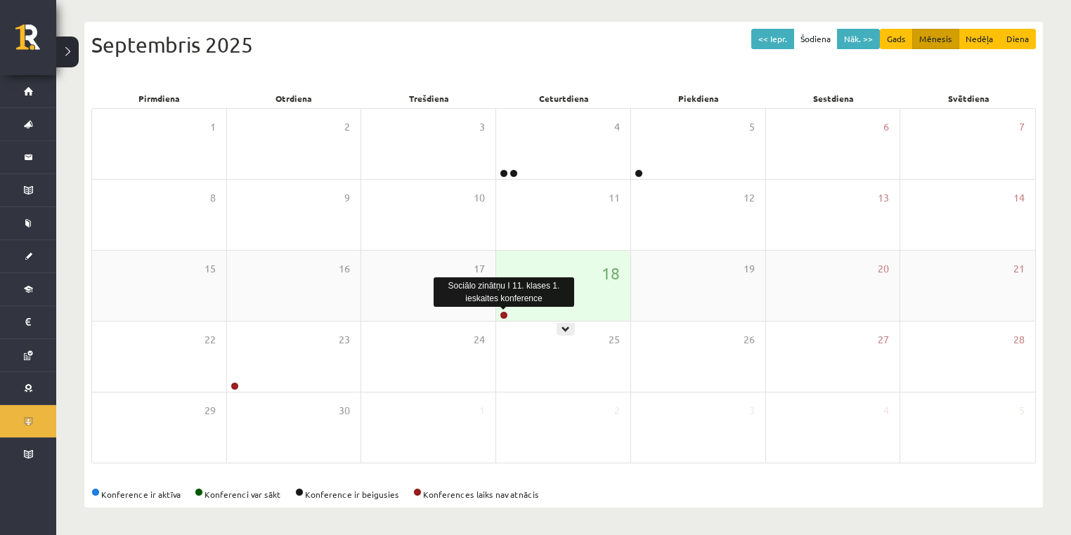
click at [503, 313] on link at bounding box center [503, 315] width 8 height 8
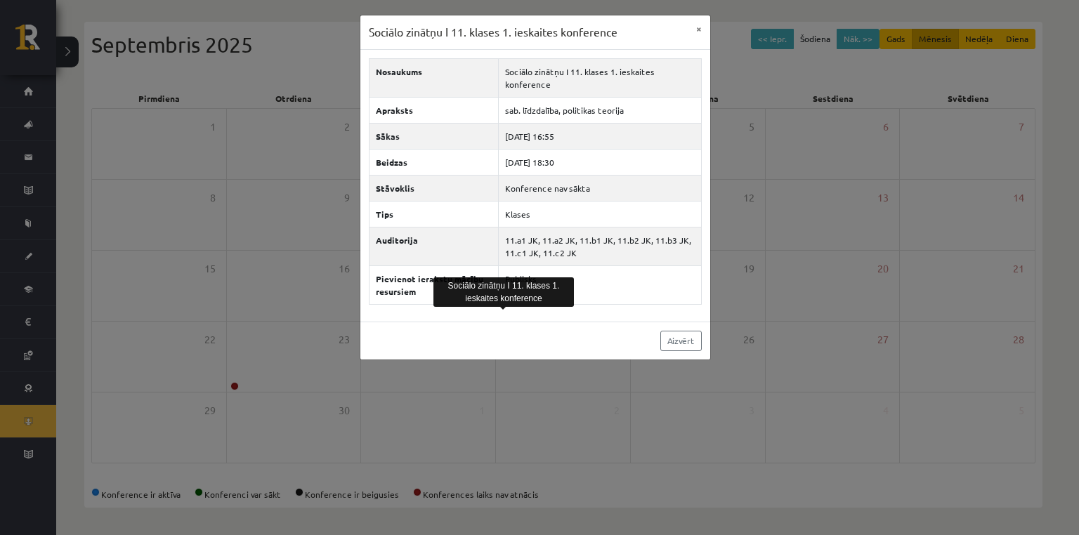
click at [322, 276] on div "Sociālo zinātņu I 11. klases 1. ieskaites konference × Nosaukums Sociālo zinātņ…" at bounding box center [539, 267] width 1079 height 535
